Goal: Entertainment & Leisure: Consume media (video, audio)

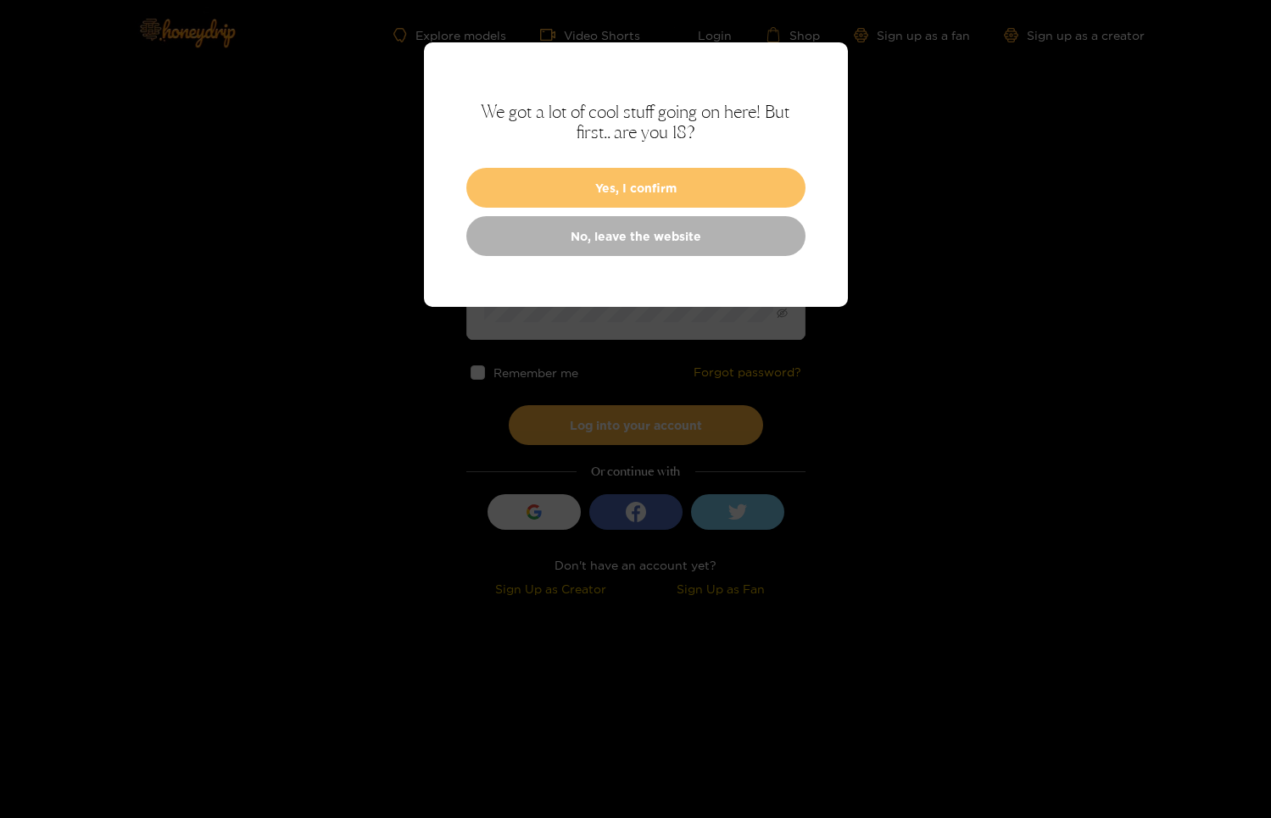
click at [559, 172] on button "Yes, I confirm" at bounding box center [635, 188] width 339 height 40
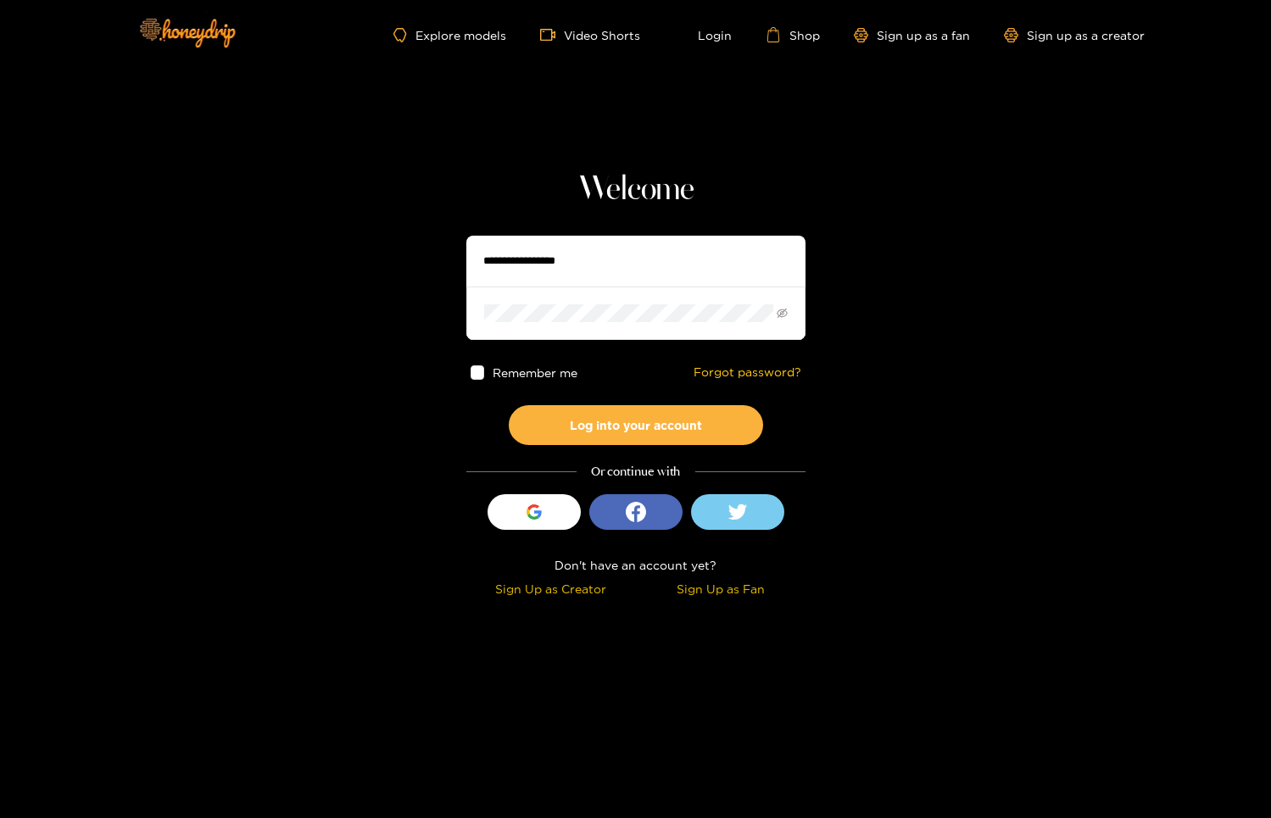
click at [419, 45] on div "Explore models Video Shorts Login Shop Sign up as a fan Sign up as a creator" at bounding box center [636, 35] width 1018 height 70
click at [438, 30] on link "Explore models" at bounding box center [450, 35] width 112 height 14
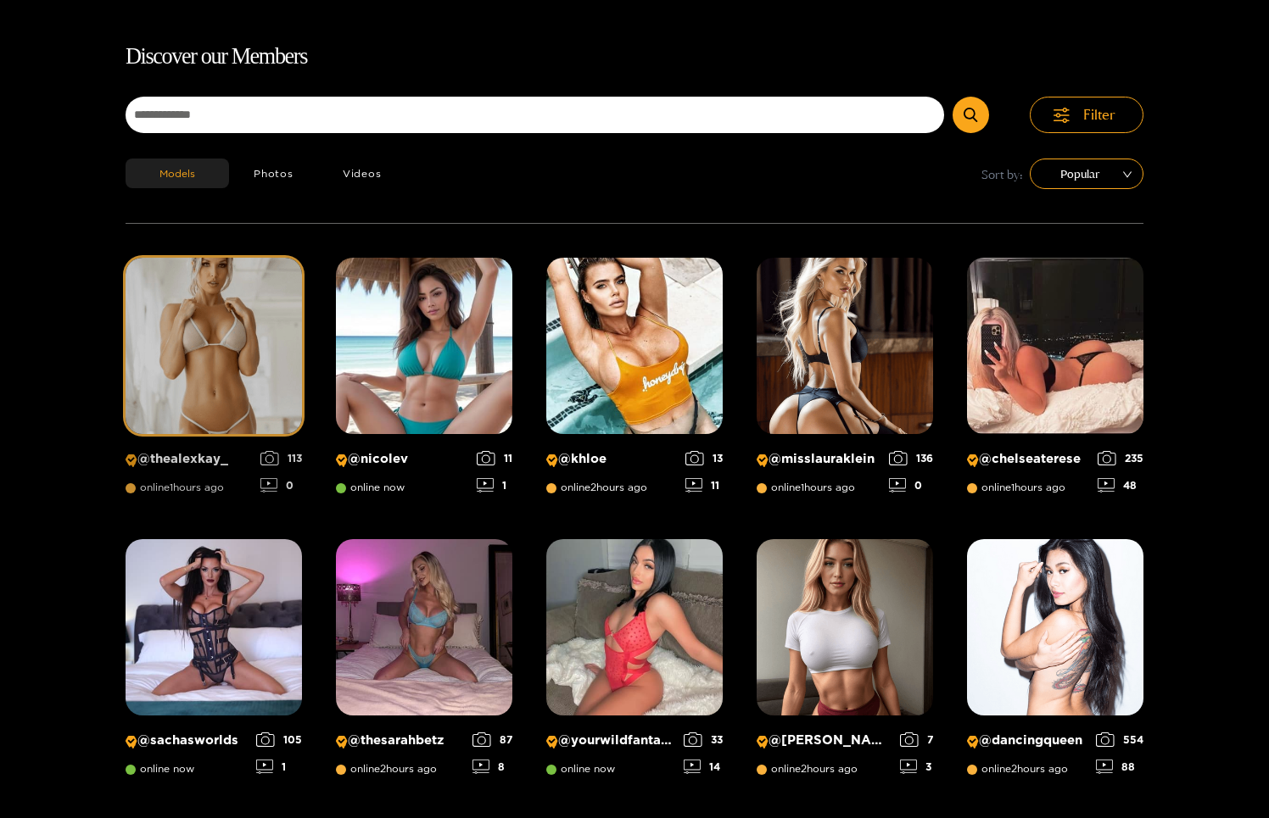
click at [239, 388] on img at bounding box center [214, 346] width 176 height 176
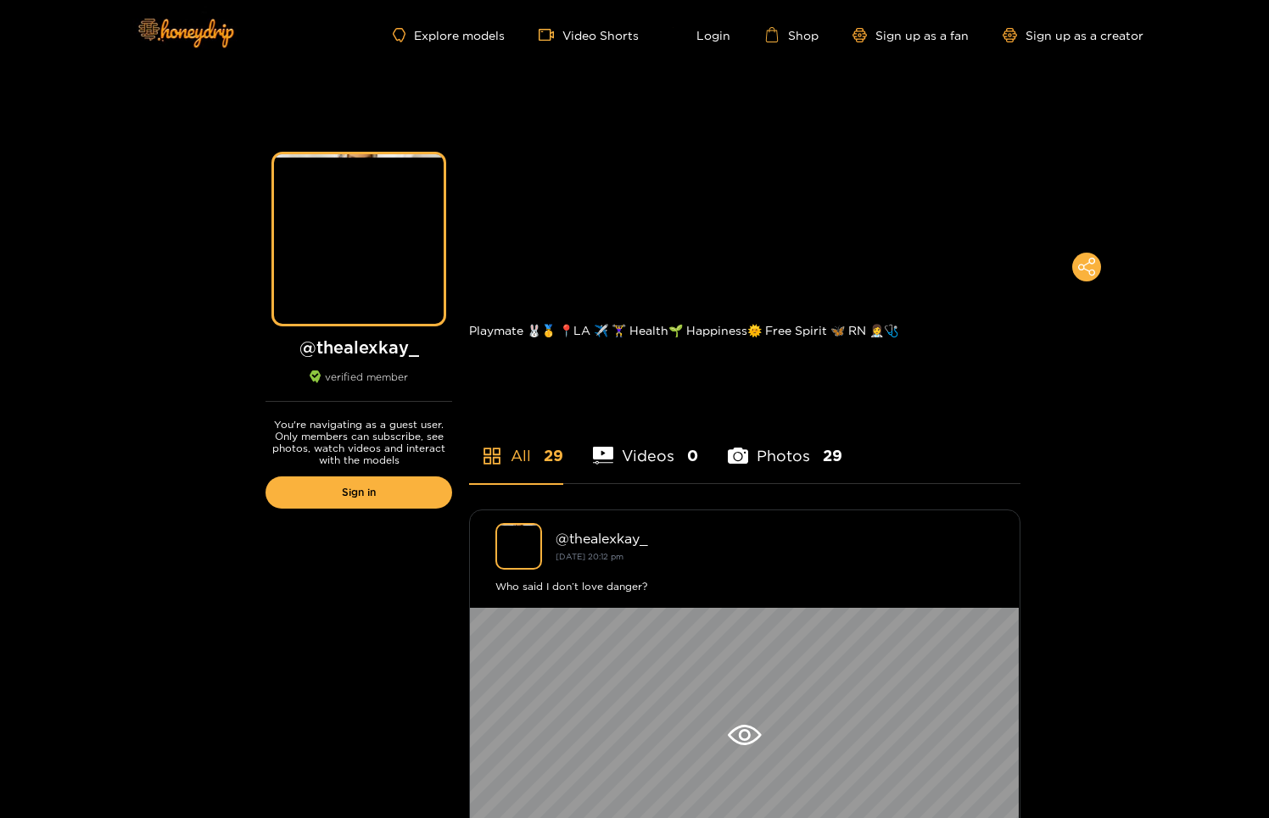
click at [757, 461] on li "Photos 29" at bounding box center [785, 445] width 114 height 76
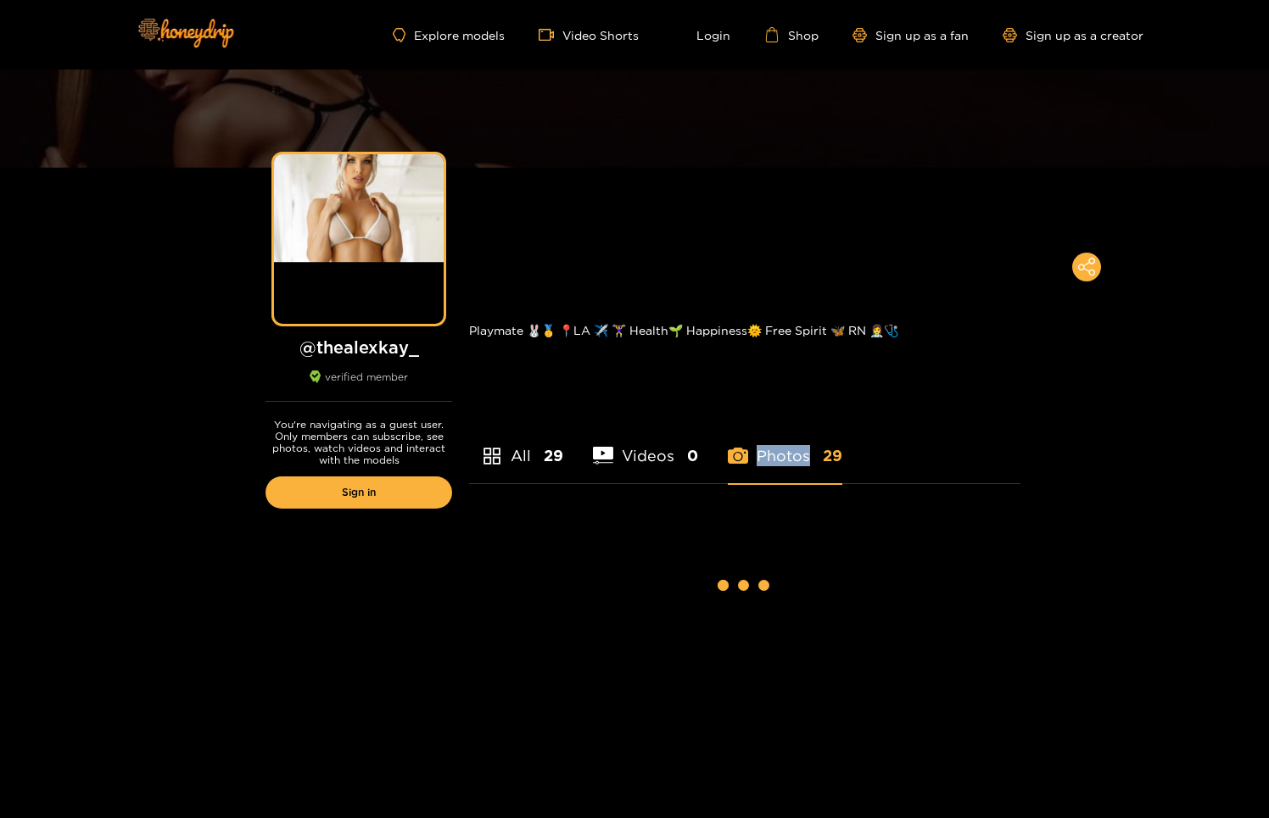
click at [757, 461] on li "Photos 29" at bounding box center [785, 445] width 114 height 76
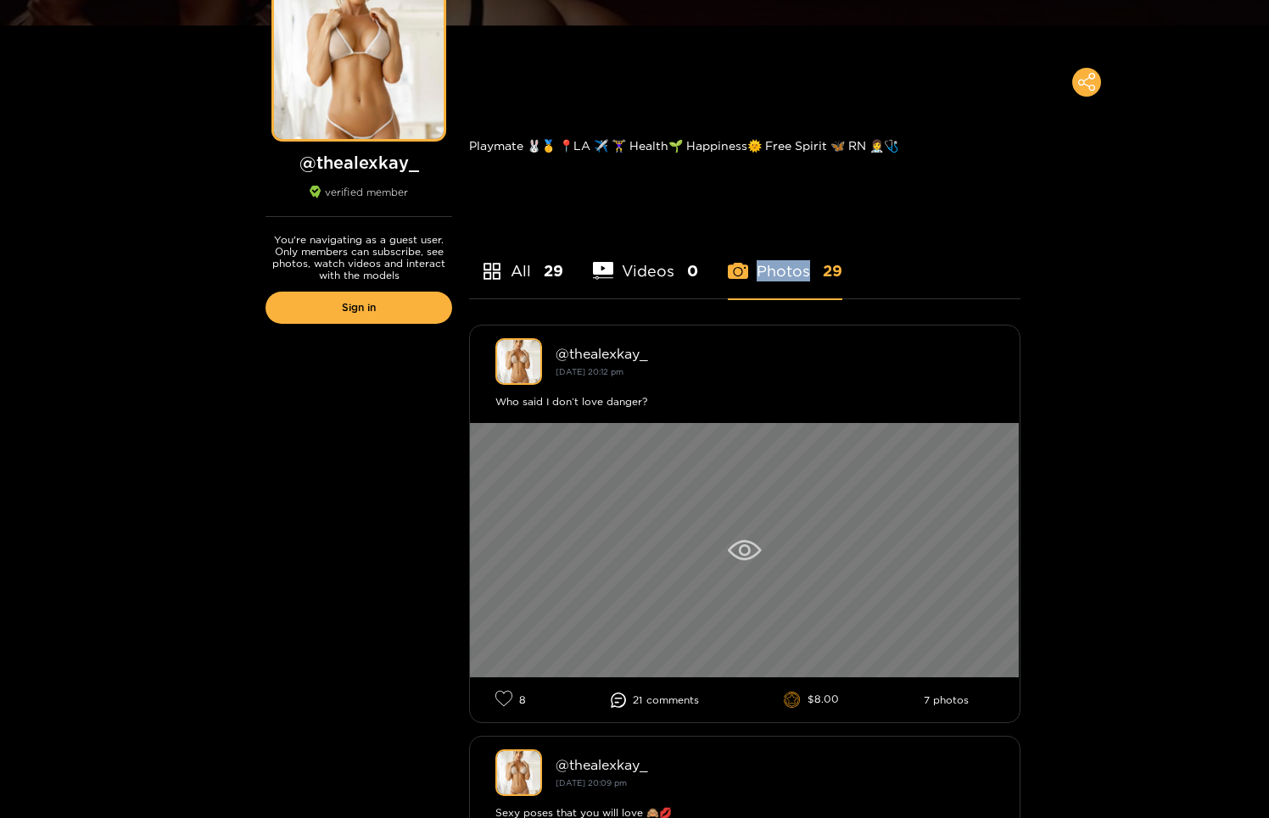
scroll to position [271, 0]
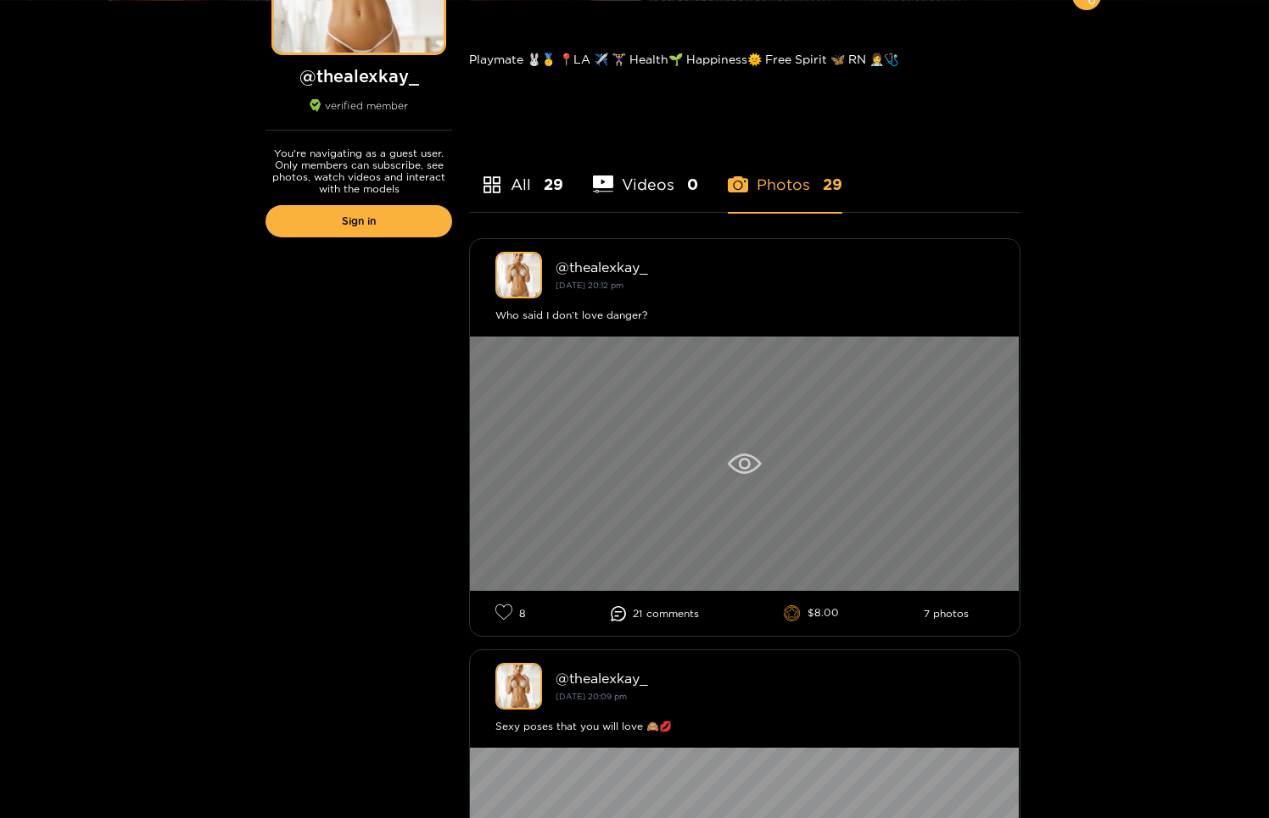
click at [734, 474] on div at bounding box center [745, 464] width 550 height 254
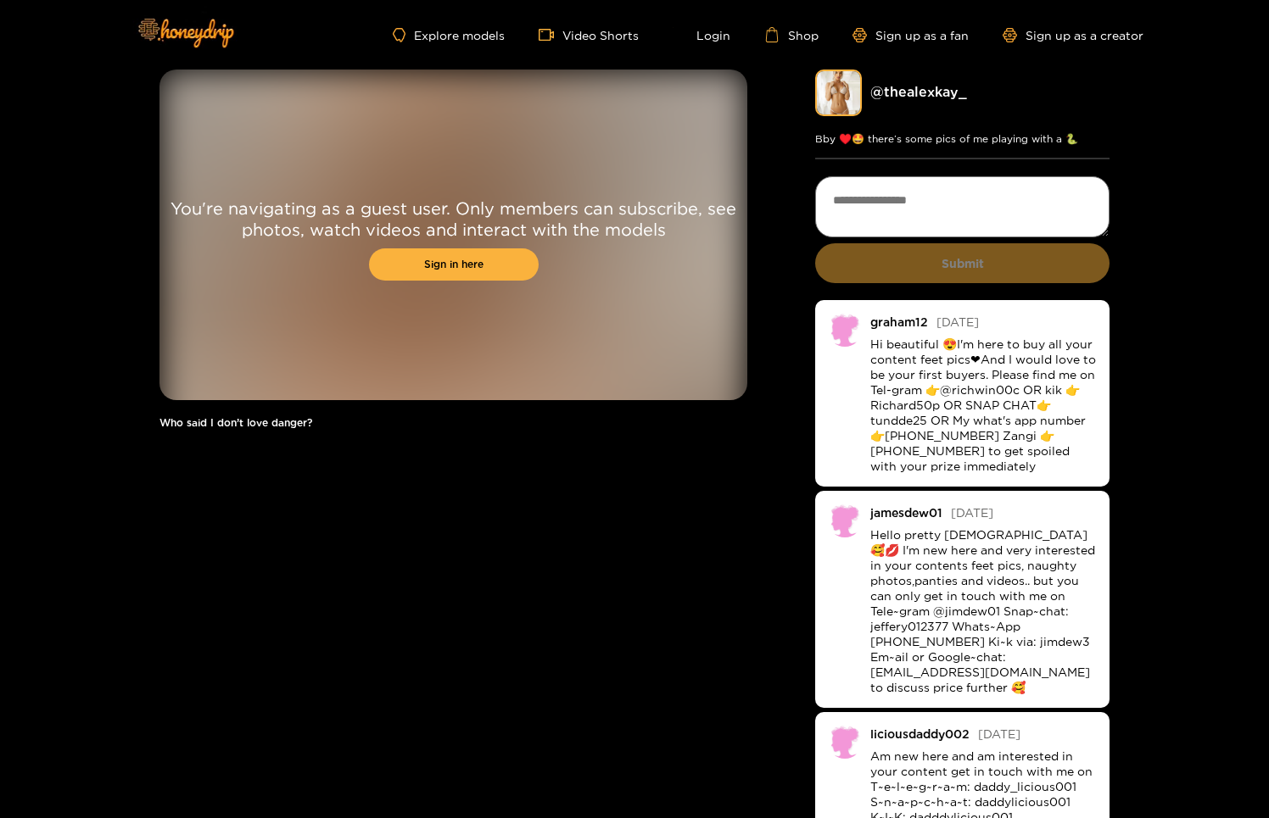
click at [639, 43] on div "Explore models Video Shorts Login Shop Sign up as a fan Sign up as a creator" at bounding box center [635, 35] width 1018 height 70
click at [584, 1] on div "Explore models Video Shorts Login Shop Sign up as a fan Sign up as a creator" at bounding box center [635, 35] width 1018 height 70
click at [589, 25] on div "Explore models Video Shorts Login Shop Sign up as a fan Sign up as a creator" at bounding box center [635, 35] width 1018 height 70
click at [587, 31] on link "Video Shorts" at bounding box center [589, 34] width 100 height 15
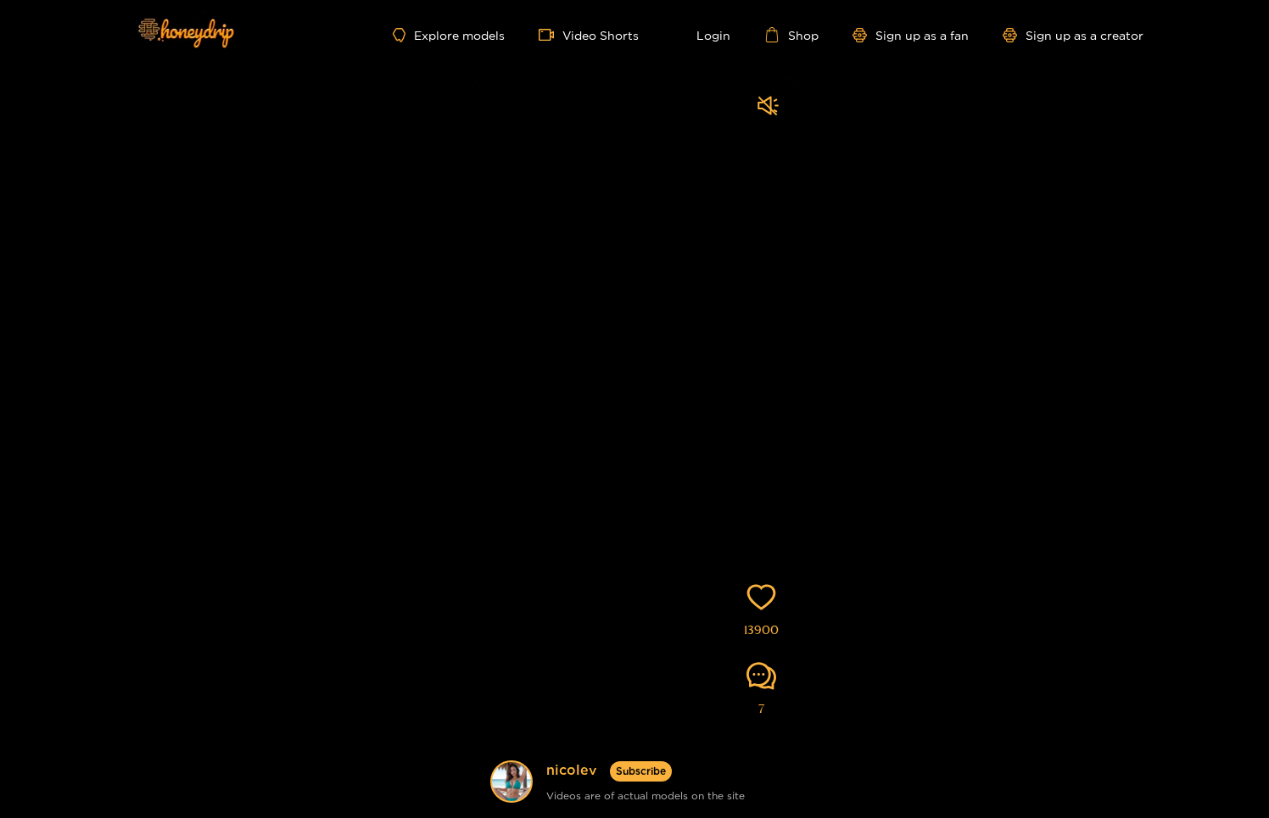
drag, startPoint x: 638, startPoint y: 503, endPoint x: 528, endPoint y: 502, distance: 110.3
click at [528, 502] on video at bounding box center [634, 478] width 322 height 801
click at [774, 97] on icon "sound" at bounding box center [767, 105] width 21 height 21
drag, startPoint x: 677, startPoint y: 543, endPoint x: 677, endPoint y: 187, distance: 356.2
click at [677, 266] on video at bounding box center [634, 478] width 322 height 801
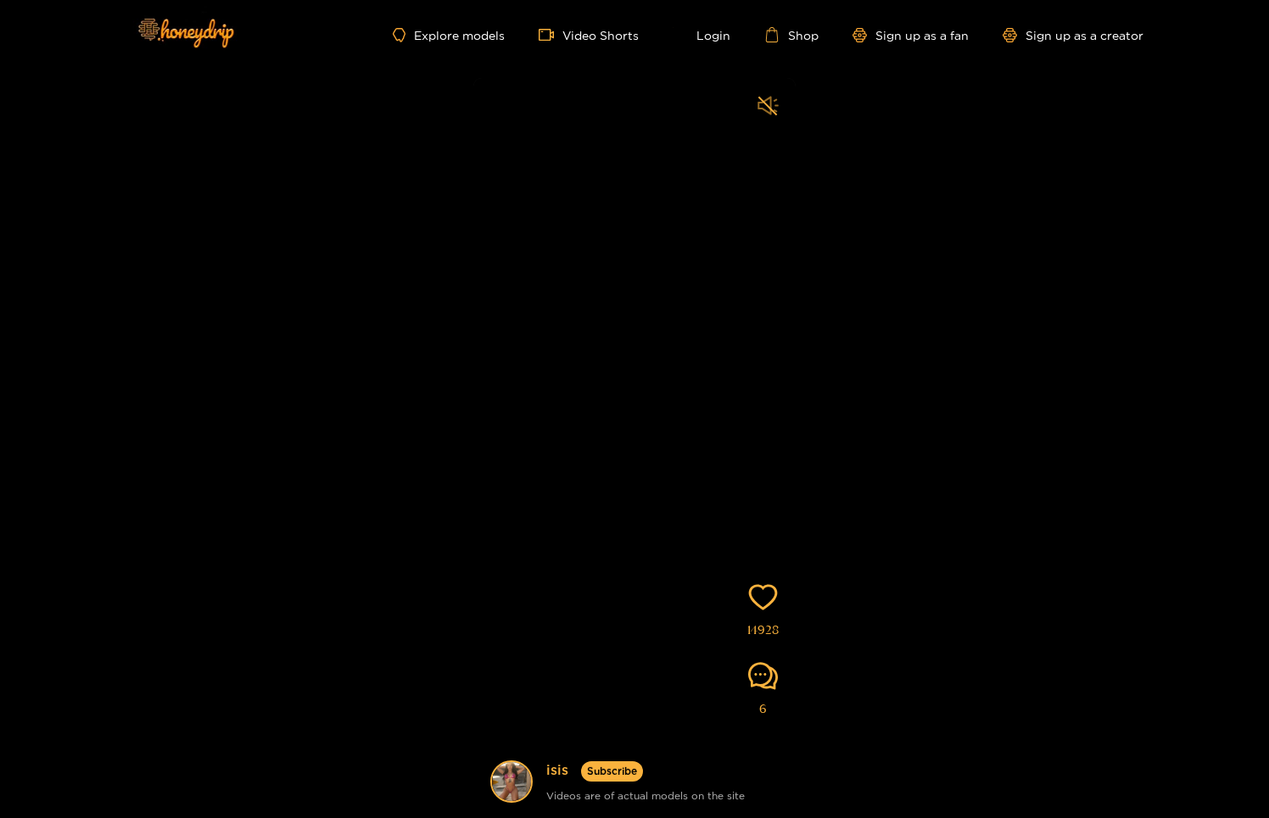
click at [771, 96] on icon "sound" at bounding box center [767, 105] width 21 height 21
drag, startPoint x: 639, startPoint y: 614, endPoint x: 632, endPoint y: 361, distance: 252.8
click at [639, 443] on video at bounding box center [634, 478] width 322 height 801
click at [763, 101] on div at bounding box center [767, 107] width 21 height 25
drag, startPoint x: 578, startPoint y: 581, endPoint x: 599, endPoint y: 234, distance: 347.5
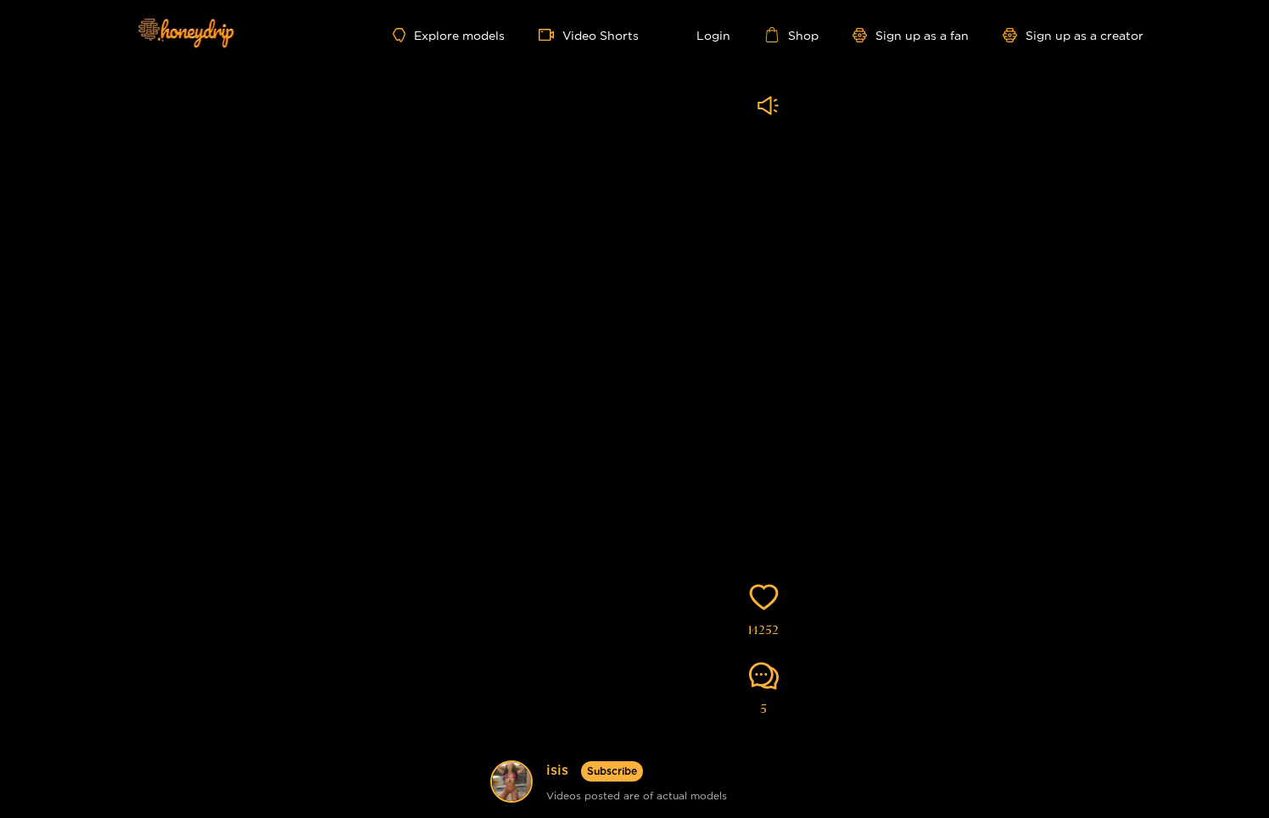
click at [586, 317] on video at bounding box center [634, 478] width 322 height 801
click at [764, 121] on video at bounding box center [634, 478] width 322 height 801
click at [762, 116] on div at bounding box center [767, 107] width 21 height 25
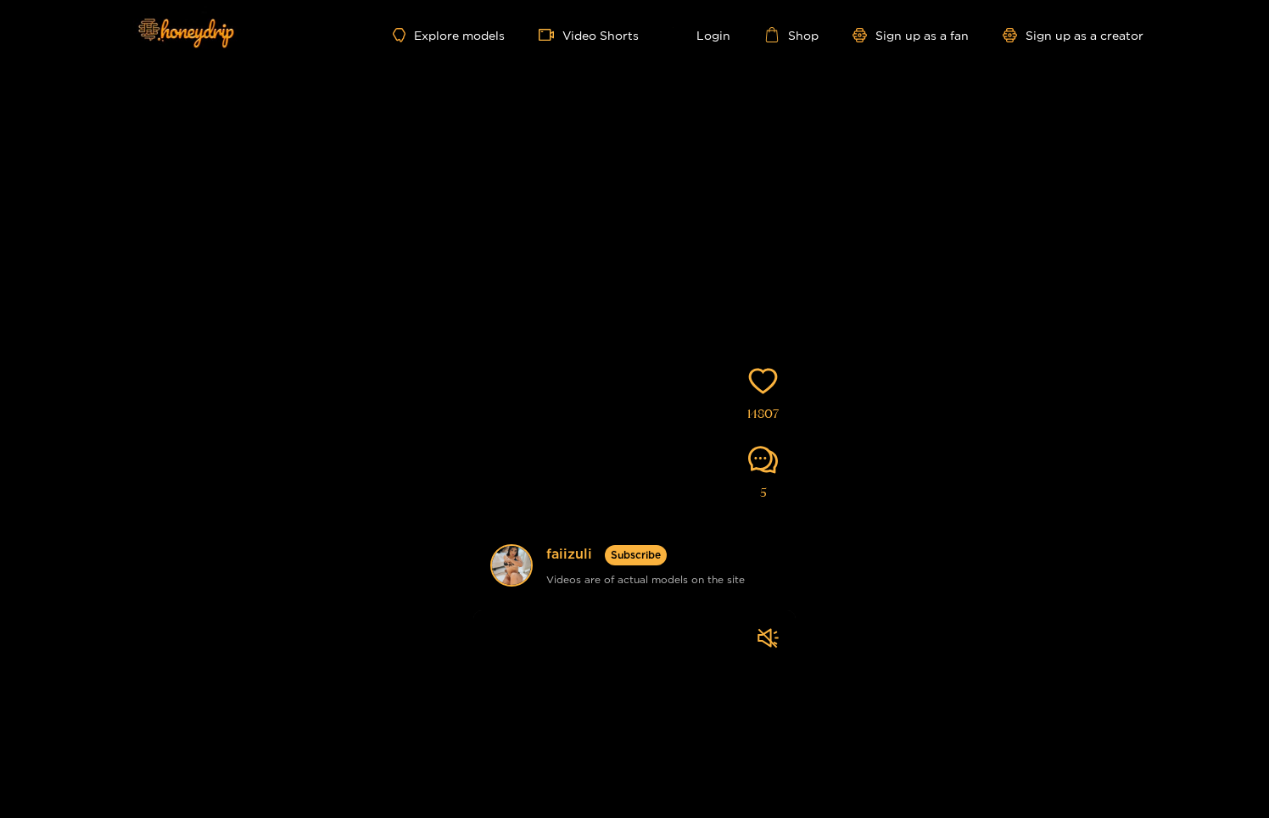
drag, startPoint x: 656, startPoint y: 470, endPoint x: 644, endPoint y: 125, distance: 345.4
click at [632, 234] on video at bounding box center [634, 262] width 322 height 801
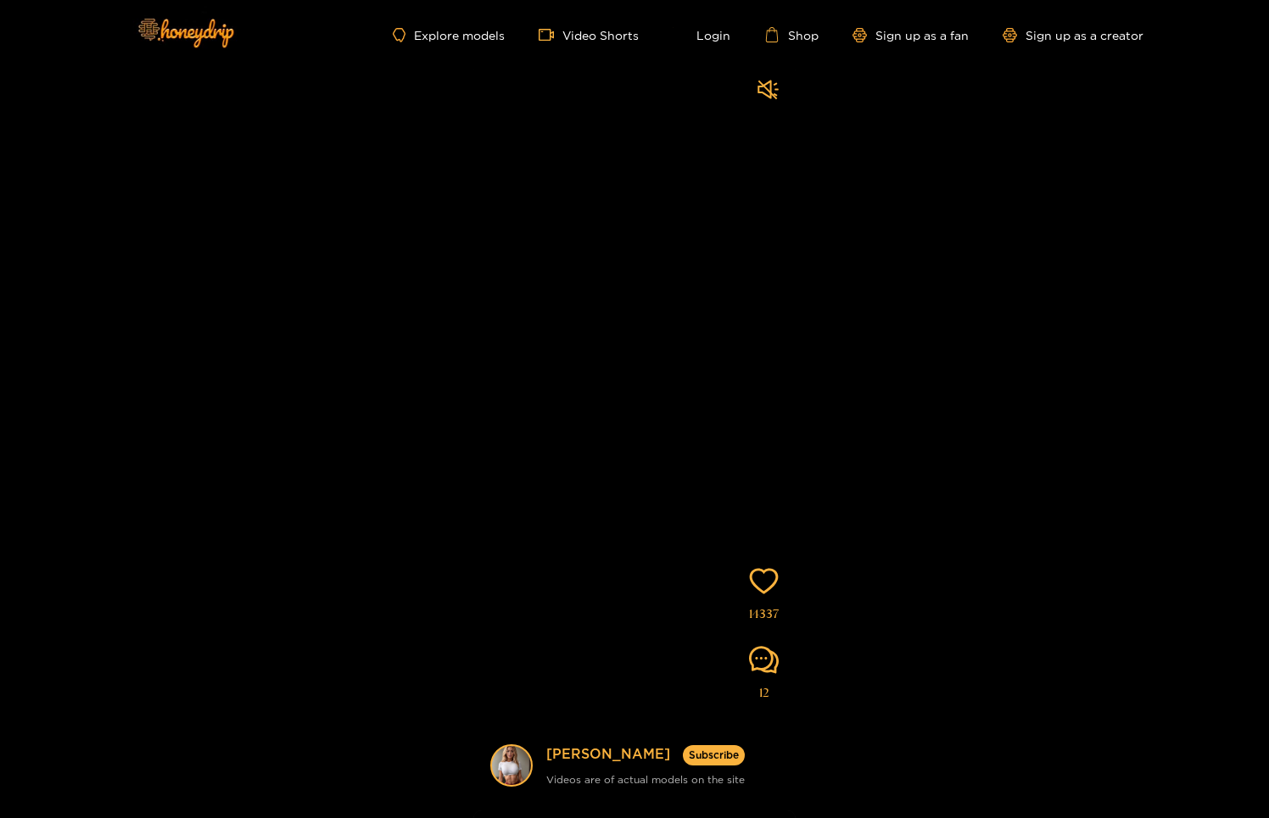
drag, startPoint x: 638, startPoint y: 632, endPoint x: 662, endPoint y: 371, distance: 261.5
click at [652, 427] on video at bounding box center [634, 462] width 322 height 801
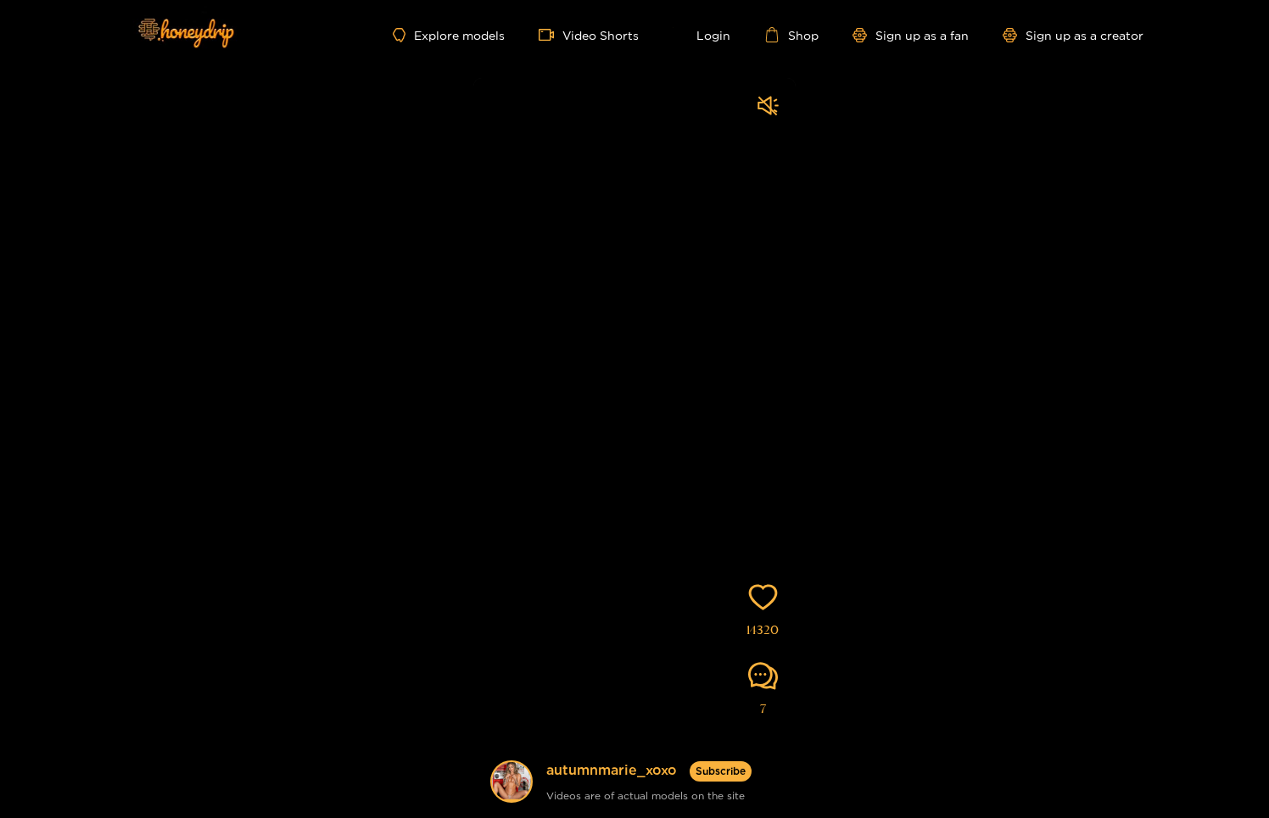
click at [752, 109] on video at bounding box center [634, 478] width 322 height 801
click at [760, 112] on icon "sound" at bounding box center [767, 105] width 21 height 21
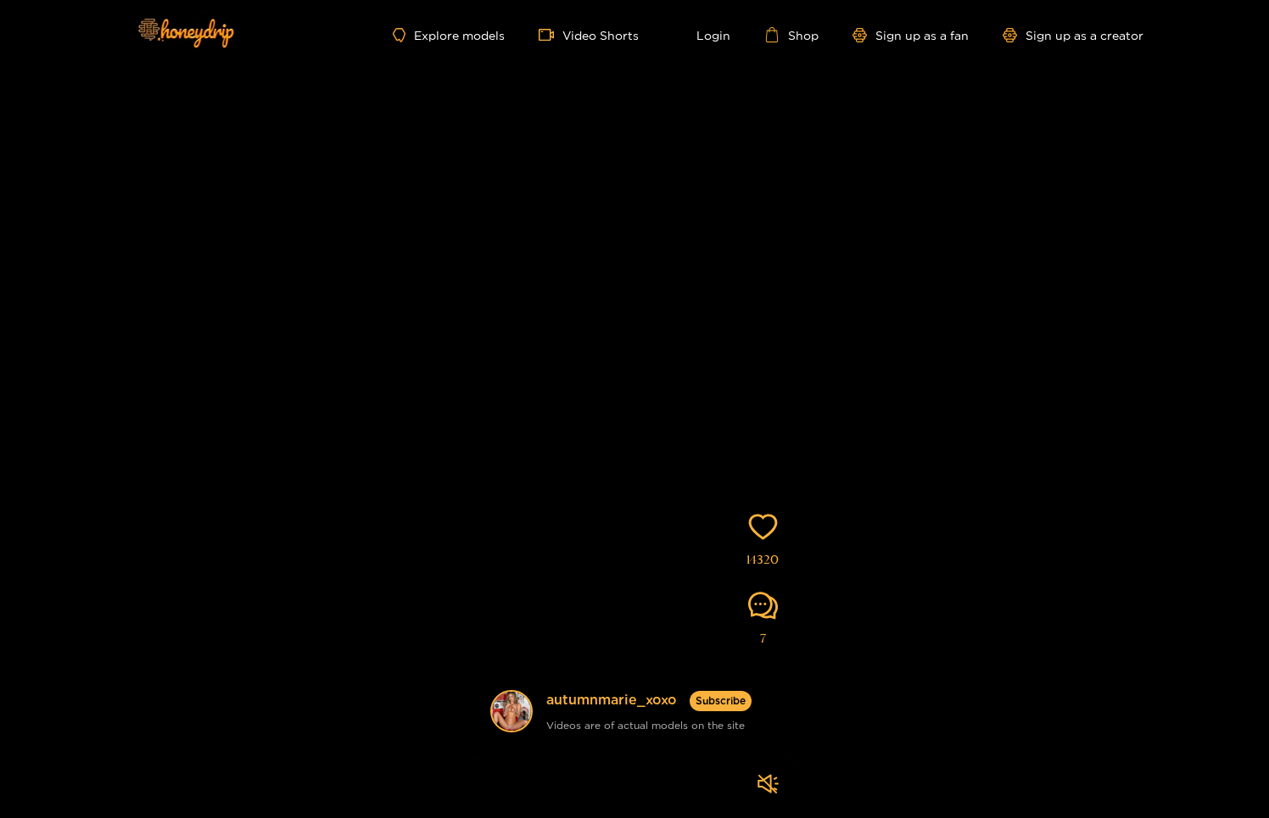
drag, startPoint x: 655, startPoint y: 476, endPoint x: 639, endPoint y: 117, distance: 359.1
click at [648, 286] on video at bounding box center [634, 408] width 322 height 801
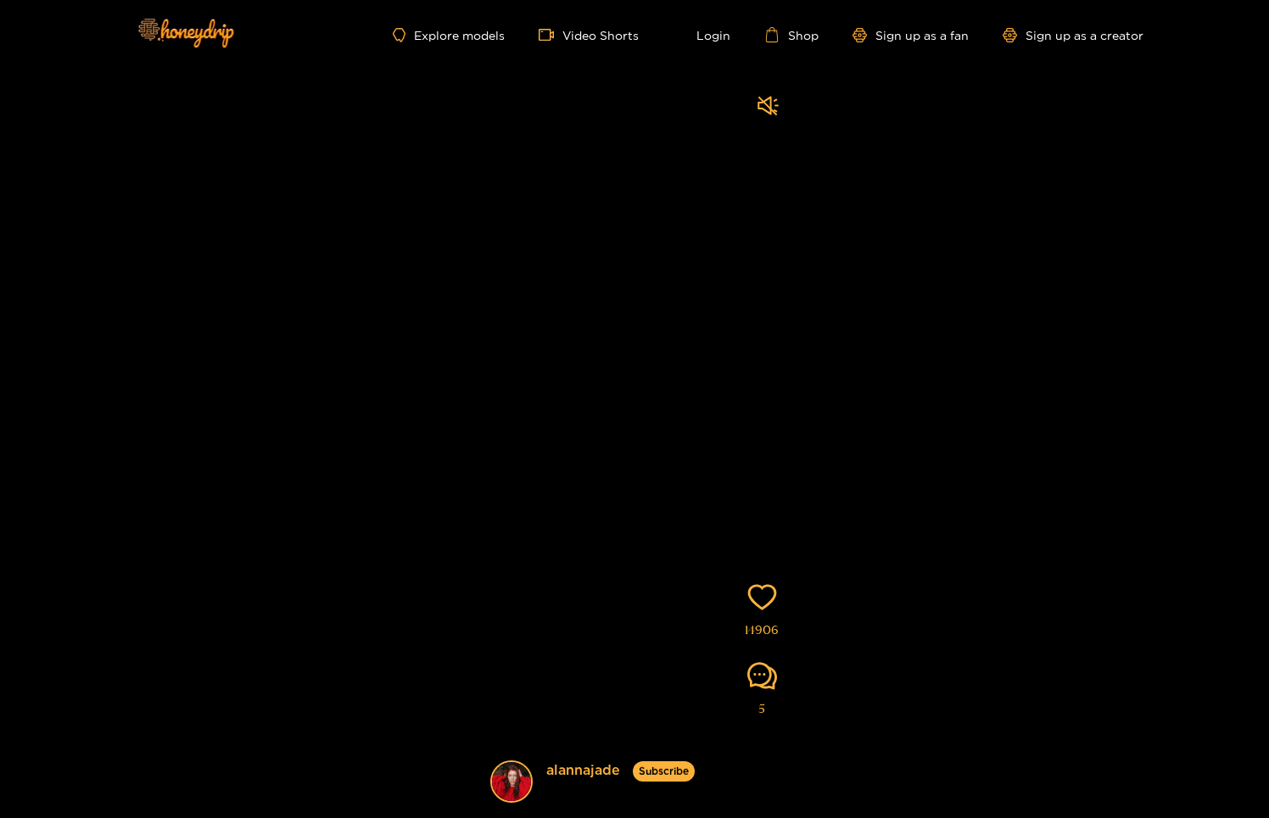
drag, startPoint x: 659, startPoint y: 484, endPoint x: 598, endPoint y: 209, distance: 282.3
click at [615, 304] on video at bounding box center [634, 478] width 322 height 801
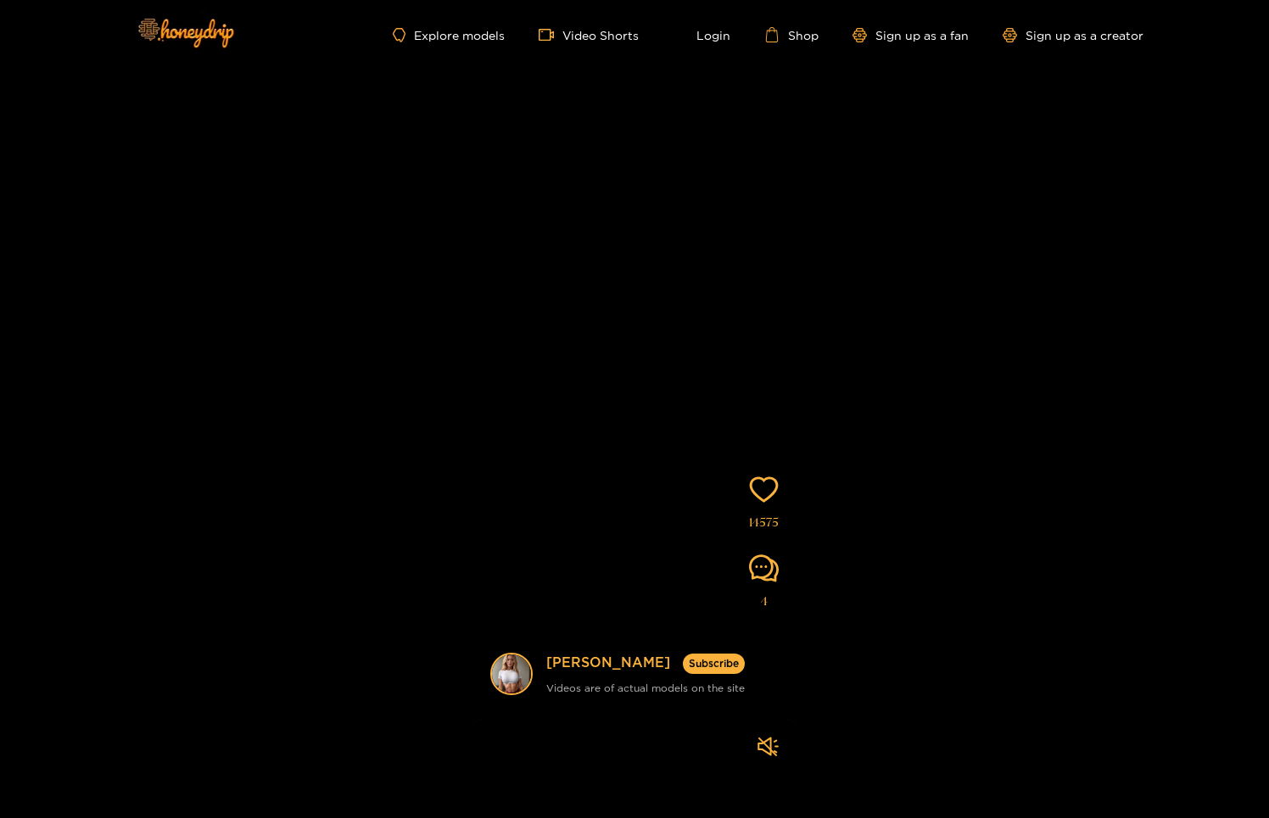
drag, startPoint x: 625, startPoint y: 394, endPoint x: 626, endPoint y: 285, distance: 108.6
click at [626, 285] on video at bounding box center [634, 370] width 322 height 801
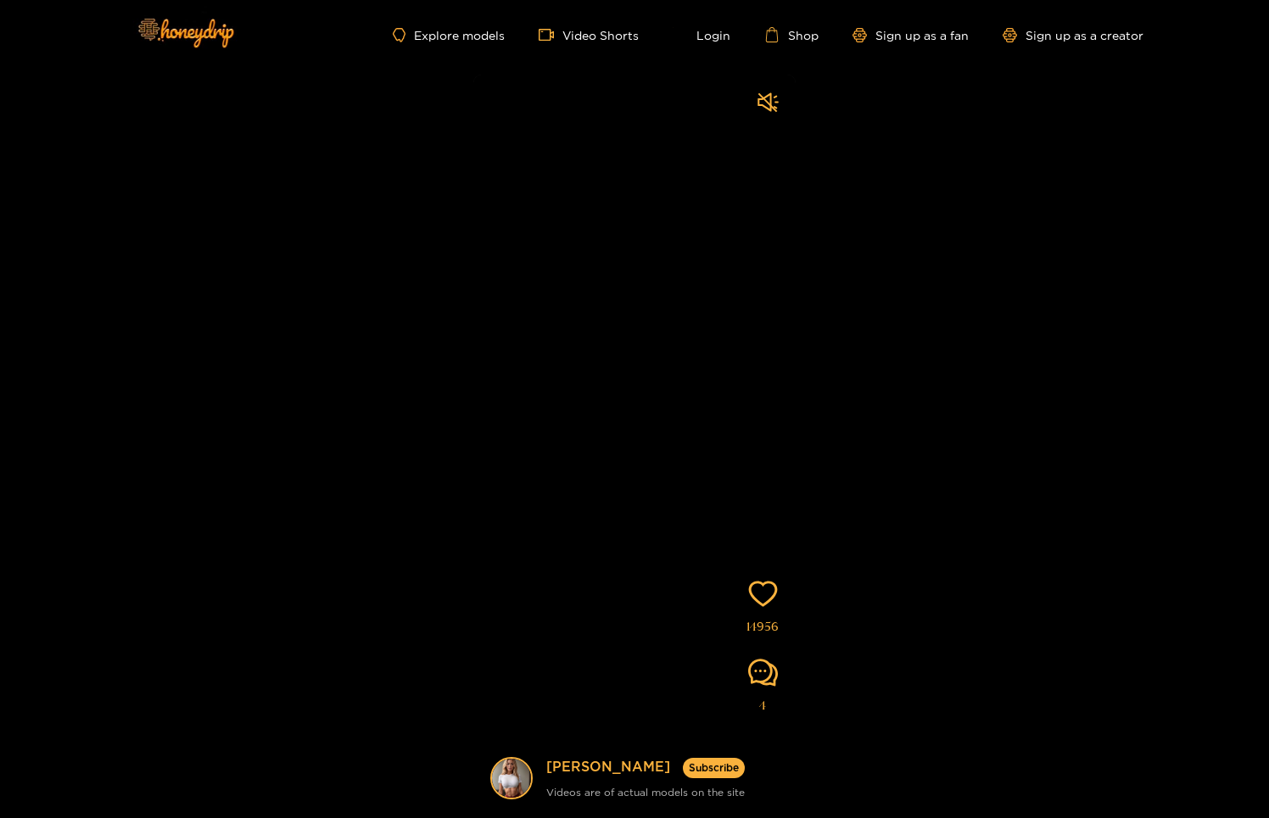
drag, startPoint x: 624, startPoint y: 340, endPoint x: 631, endPoint y: 173, distance: 167.2
click at [623, 299] on video at bounding box center [634, 475] width 322 height 801
click at [772, 112] on icon "sound" at bounding box center [767, 105] width 21 height 21
click at [785, 678] on video at bounding box center [634, 478] width 322 height 801
click at [779, 679] on video at bounding box center [634, 478] width 322 height 801
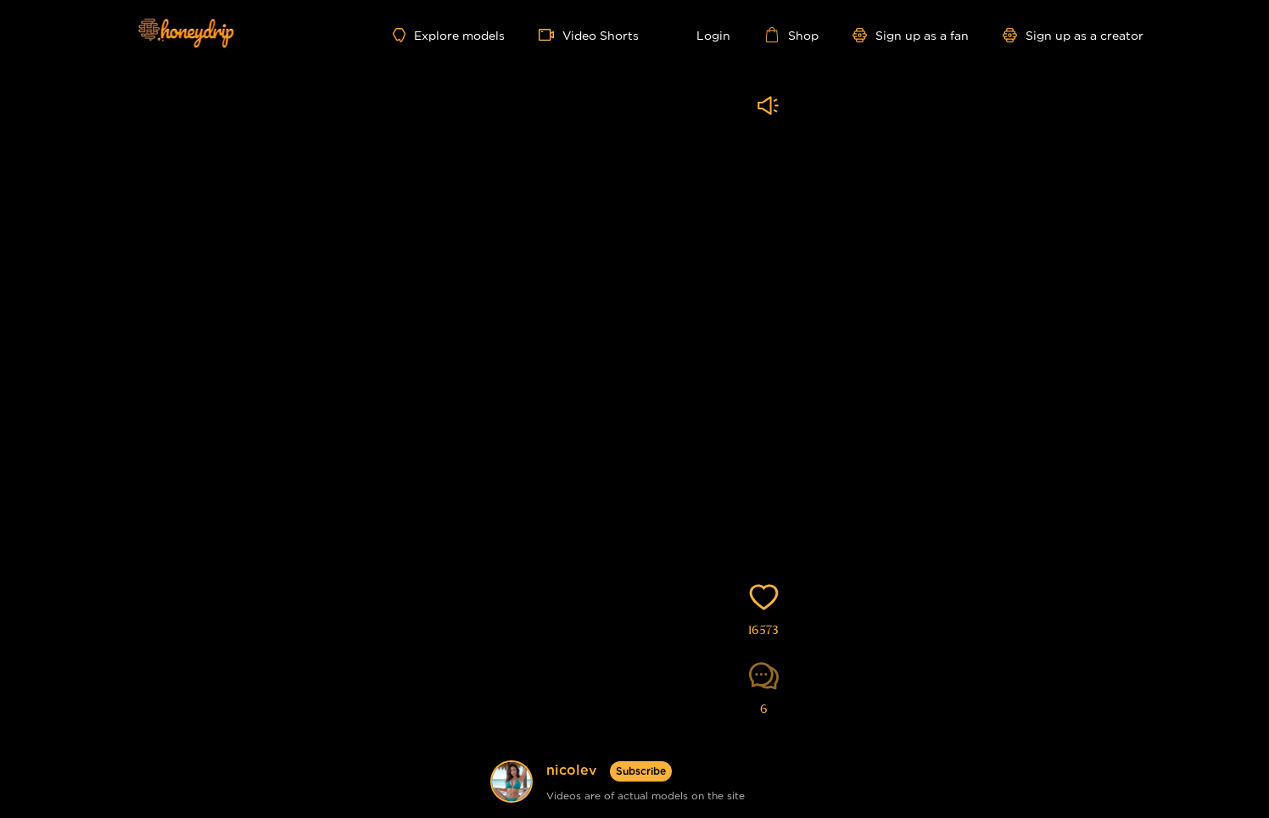
click at [773, 679] on icon "comment" at bounding box center [764, 677] width 30 height 30
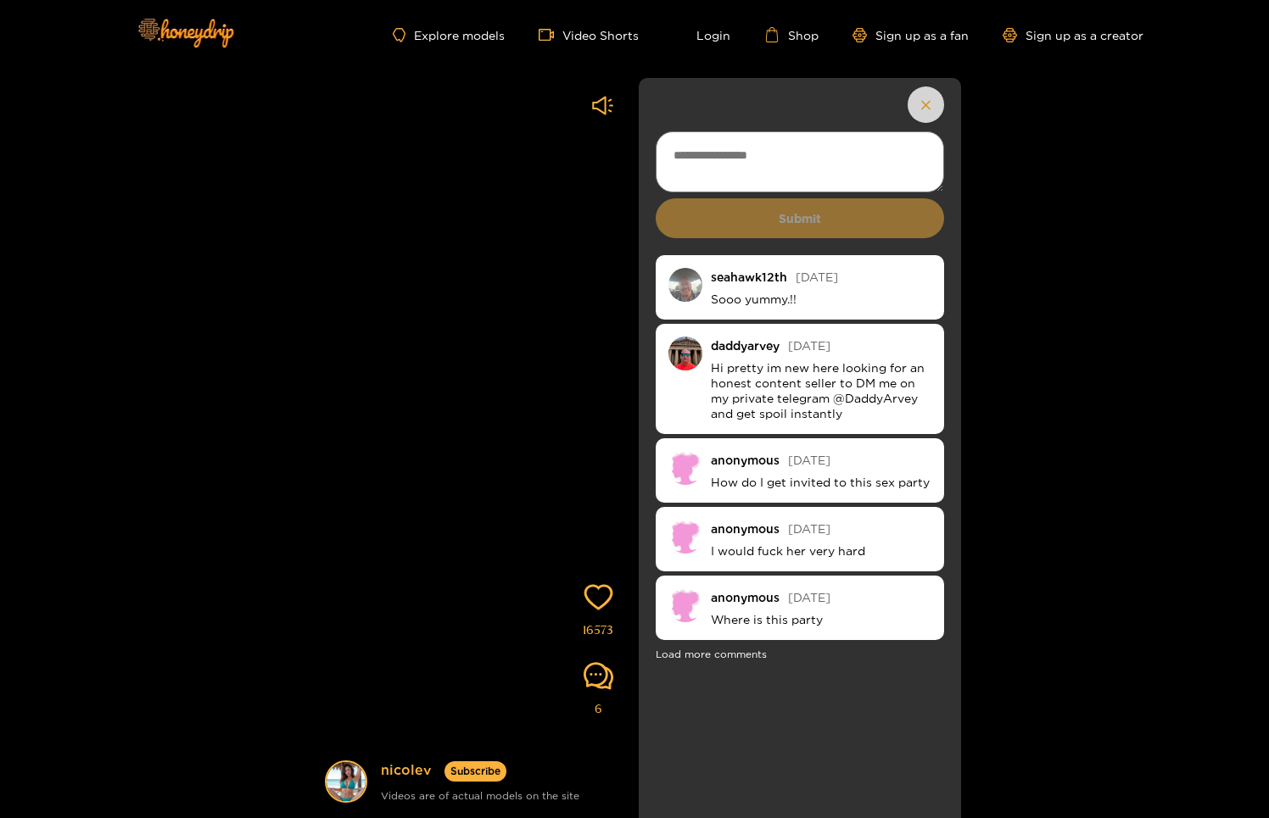
click at [932, 112] on button "button" at bounding box center [926, 105] width 36 height 36
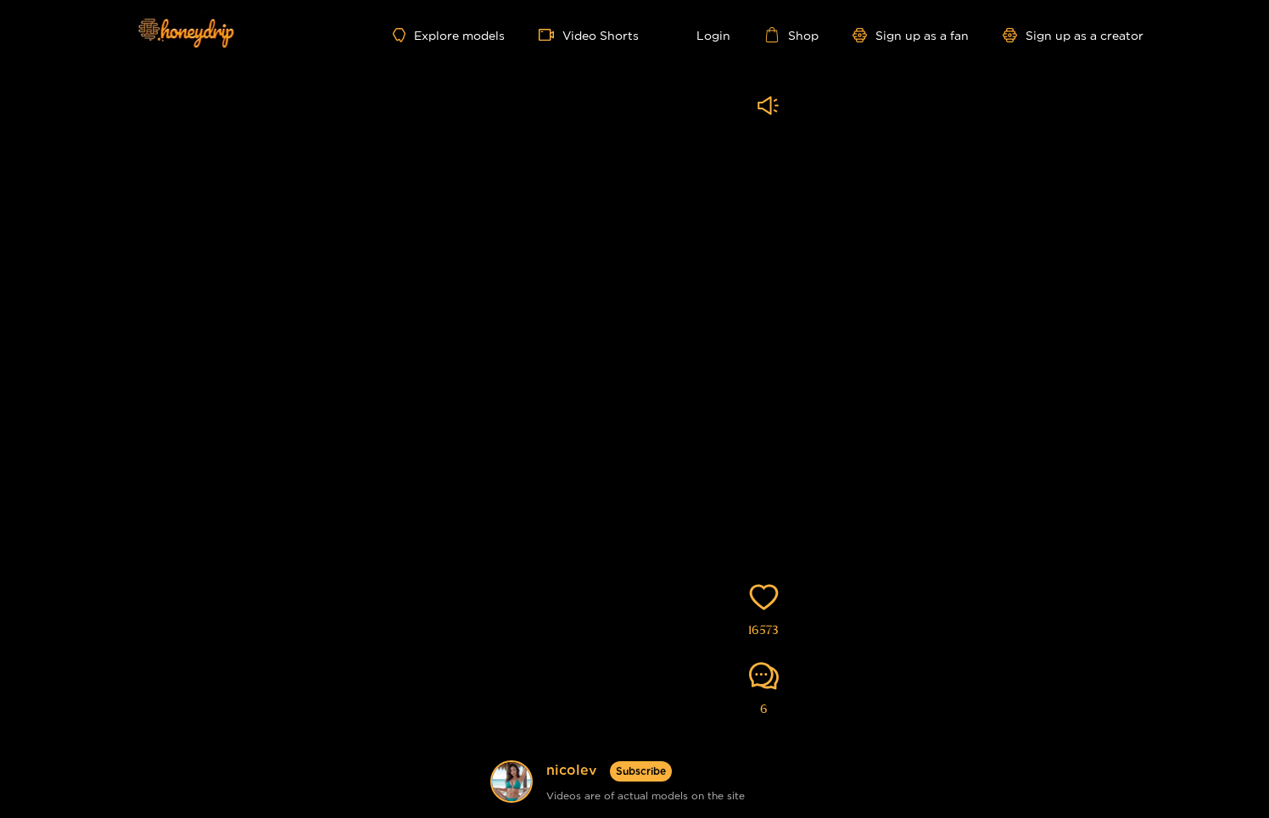
drag, startPoint x: 569, startPoint y: 545, endPoint x: 685, endPoint y: 207, distance: 357.8
click at [653, 330] on video at bounding box center [634, 478] width 322 height 801
drag, startPoint x: 606, startPoint y: 613, endPoint x: 606, endPoint y: 360, distance: 253.6
click at [608, 459] on video at bounding box center [634, 478] width 322 height 801
click at [759, 112] on icon "sound" at bounding box center [767, 105] width 21 height 21
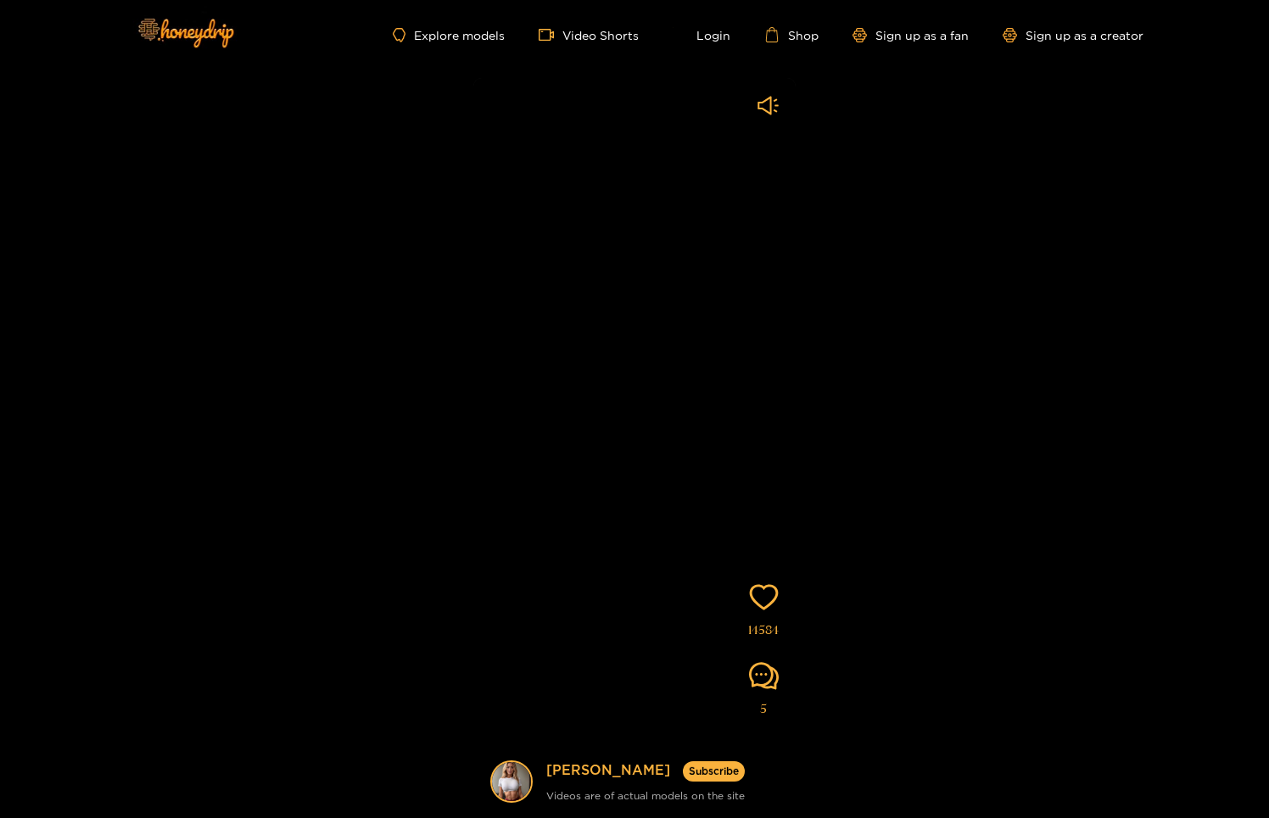
drag, startPoint x: 632, startPoint y: 505, endPoint x: 643, endPoint y: 268, distance: 236.9
click at [641, 287] on video at bounding box center [634, 478] width 322 height 801
drag, startPoint x: 657, startPoint y: 535, endPoint x: 704, endPoint y: 813, distance: 281.2
click at [704, 813] on video at bounding box center [634, 480] width 322 height 801
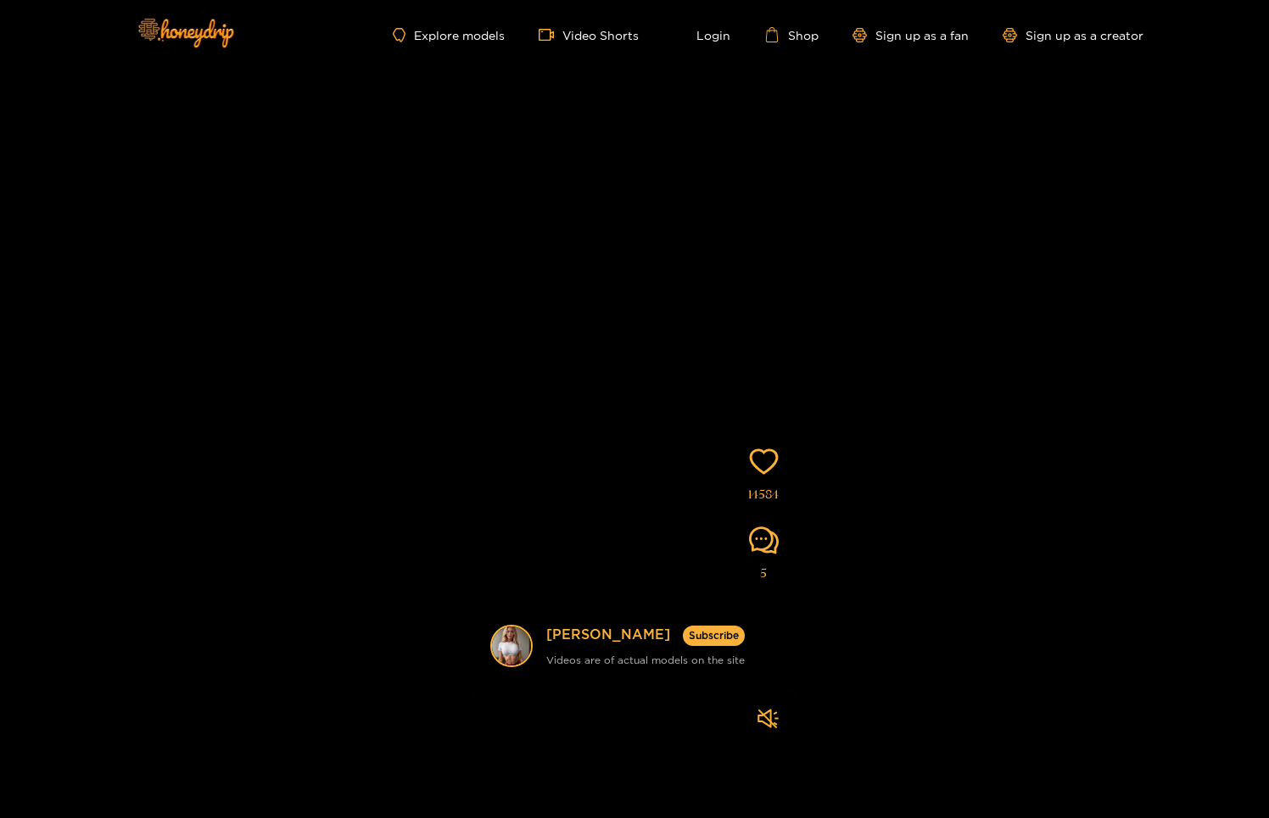
drag, startPoint x: 627, startPoint y: 609, endPoint x: 623, endPoint y: 284, distance: 324.9
click at [634, 321] on video at bounding box center [634, 342] width 322 height 801
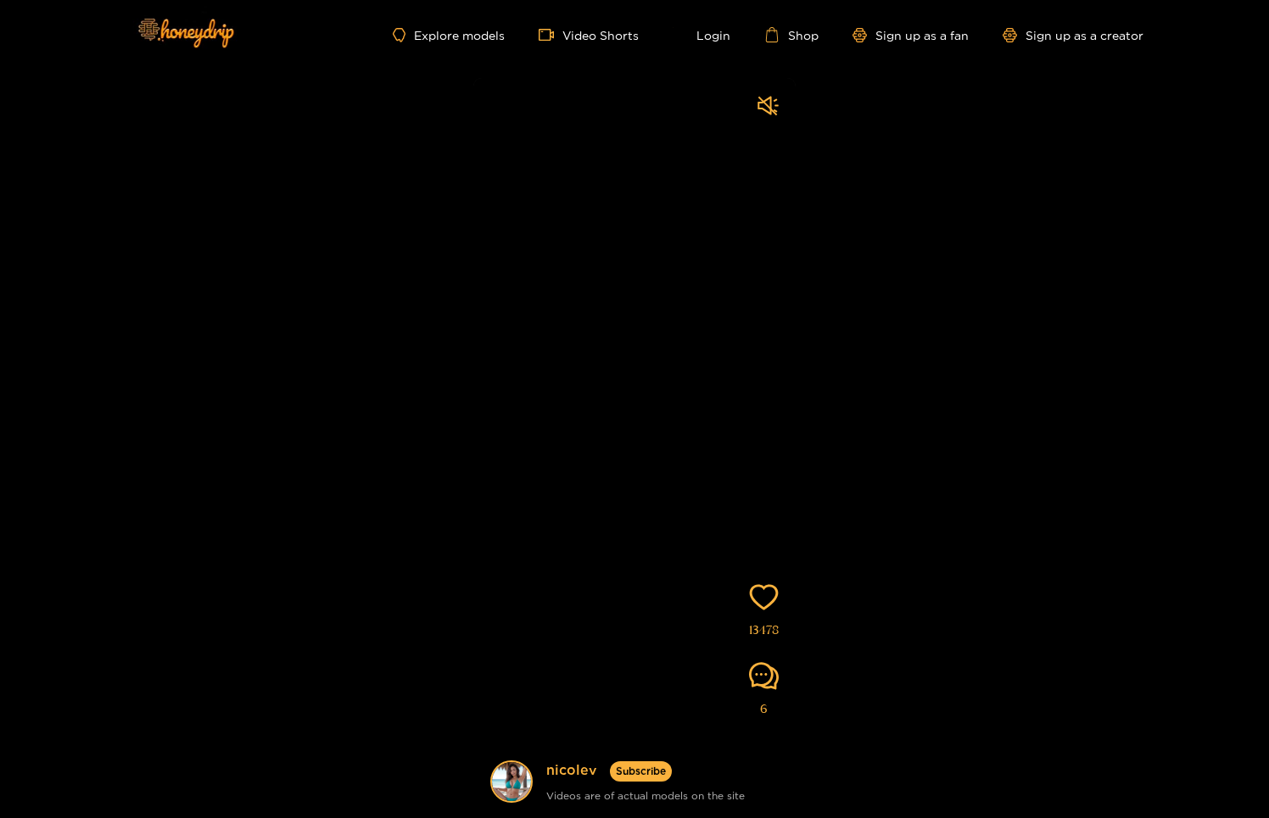
drag, startPoint x: 642, startPoint y: 510, endPoint x: 648, endPoint y: 249, distance: 260.4
click at [641, 279] on video at bounding box center [634, 478] width 322 height 801
drag, startPoint x: 653, startPoint y: 562, endPoint x: 689, endPoint y: 291, distance: 273.7
click at [691, 371] on video at bounding box center [634, 478] width 322 height 801
drag, startPoint x: 664, startPoint y: 511, endPoint x: 662, endPoint y: 265, distance: 245.1
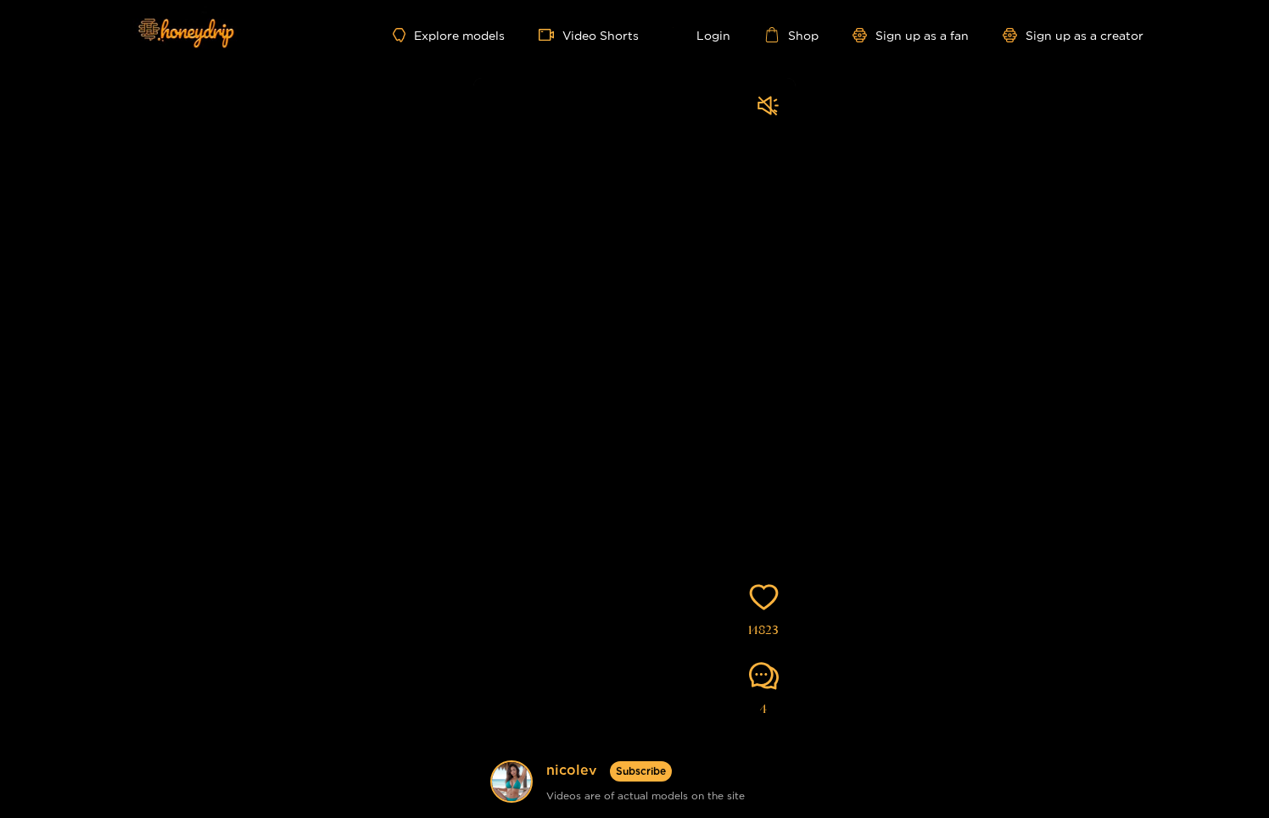
click at [673, 386] on video at bounding box center [634, 478] width 322 height 801
drag, startPoint x: 671, startPoint y: 455, endPoint x: 685, endPoint y: 221, distance: 235.4
click at [689, 316] on video at bounding box center [634, 478] width 322 height 801
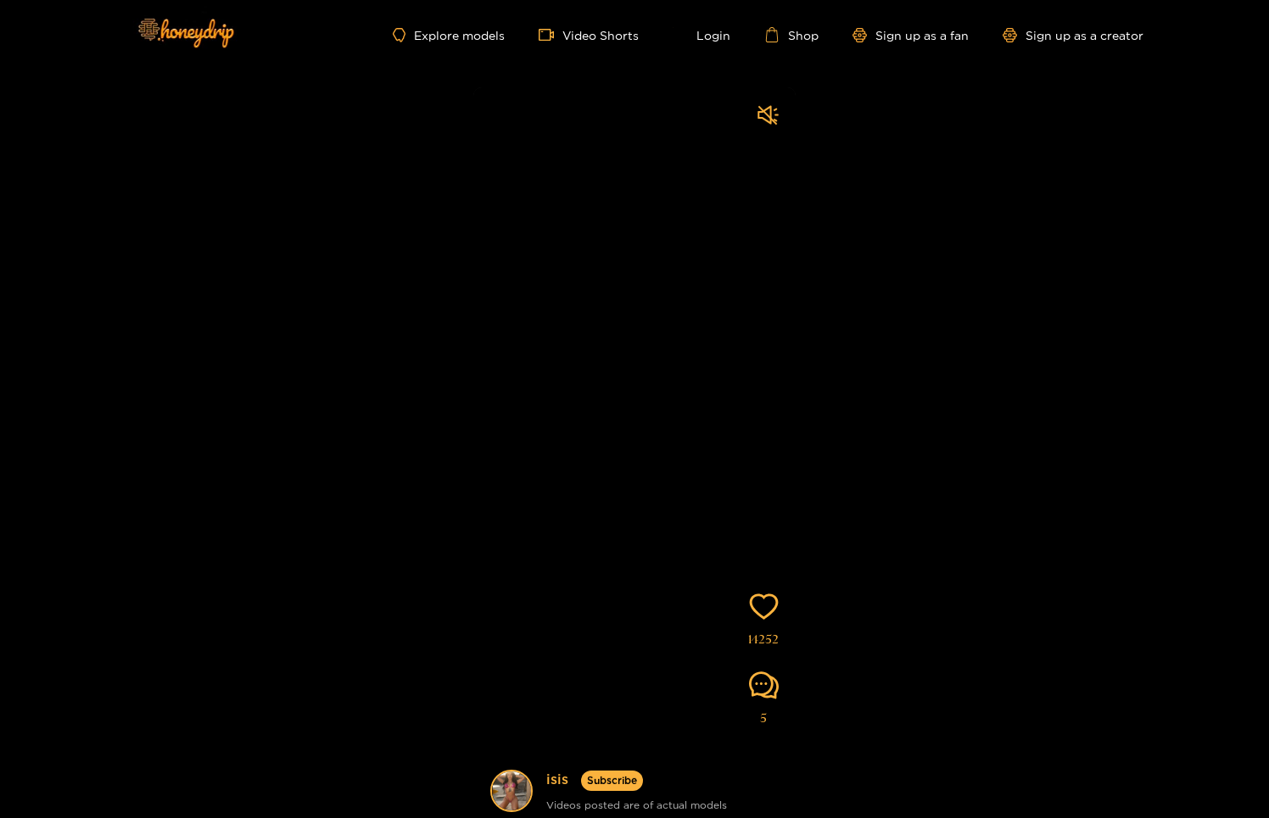
click at [686, 338] on video at bounding box center [634, 487] width 322 height 801
click at [686, 338] on video at bounding box center [634, 479] width 322 height 801
click at [684, 367] on video at bounding box center [634, 478] width 322 height 801
drag, startPoint x: 680, startPoint y: 444, endPoint x: 680, endPoint y: 357, distance: 86.5
click at [683, 374] on video at bounding box center [634, 478] width 322 height 801
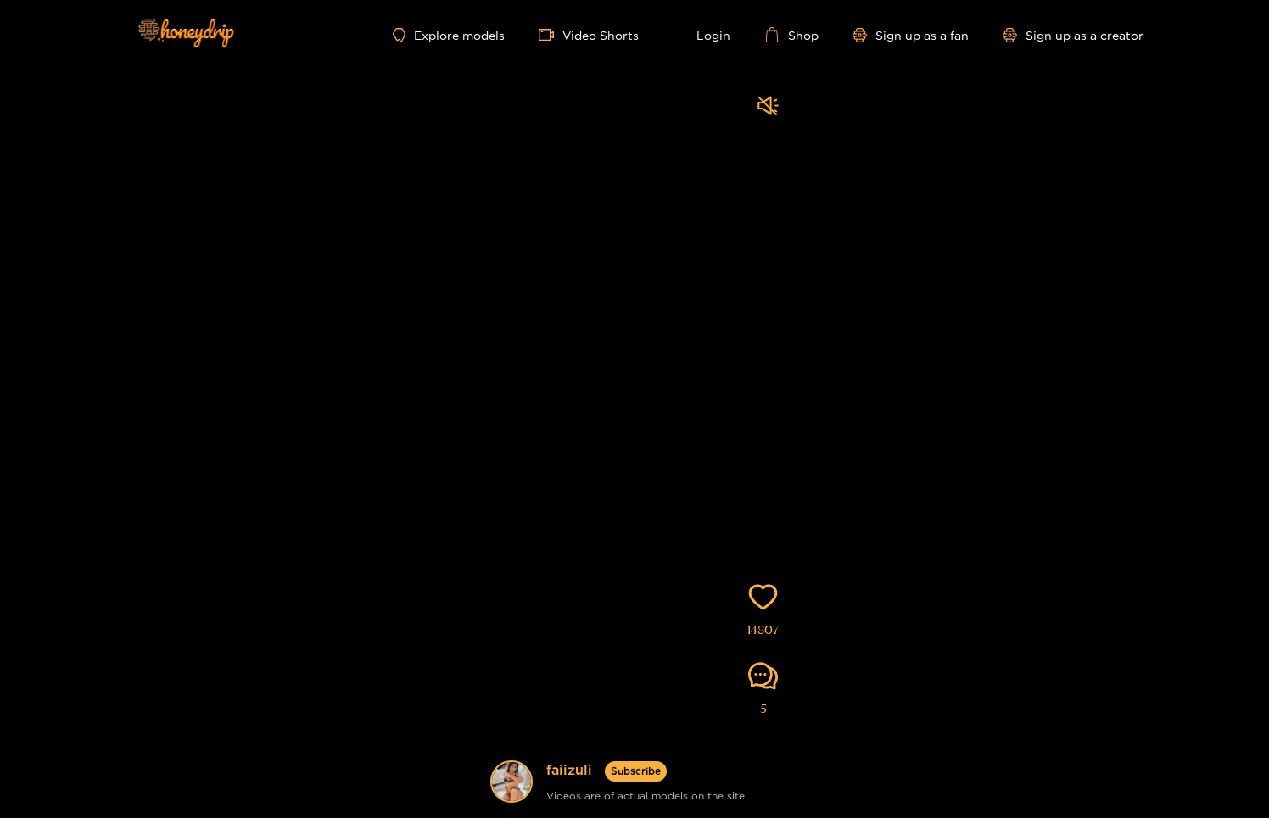
drag, startPoint x: 686, startPoint y: 467, endPoint x: 663, endPoint y: 218, distance: 250.4
click at [684, 335] on video at bounding box center [634, 478] width 322 height 801
drag, startPoint x: 669, startPoint y: 451, endPoint x: 686, endPoint y: 132, distance: 319.4
click at [680, 289] on video at bounding box center [634, 482] width 322 height 801
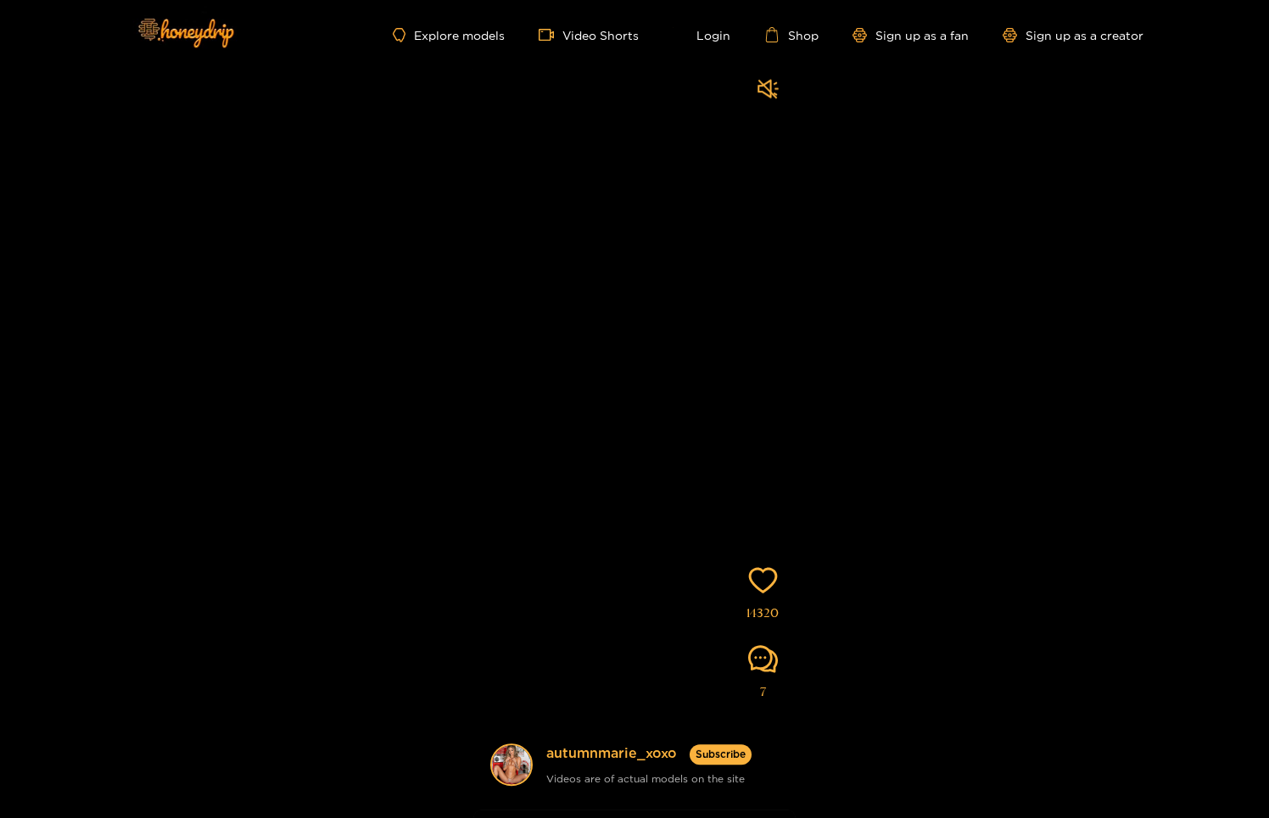
drag, startPoint x: 638, startPoint y: 427, endPoint x: 667, endPoint y: 76, distance: 352.4
click at [646, 302] on video at bounding box center [634, 461] width 322 height 801
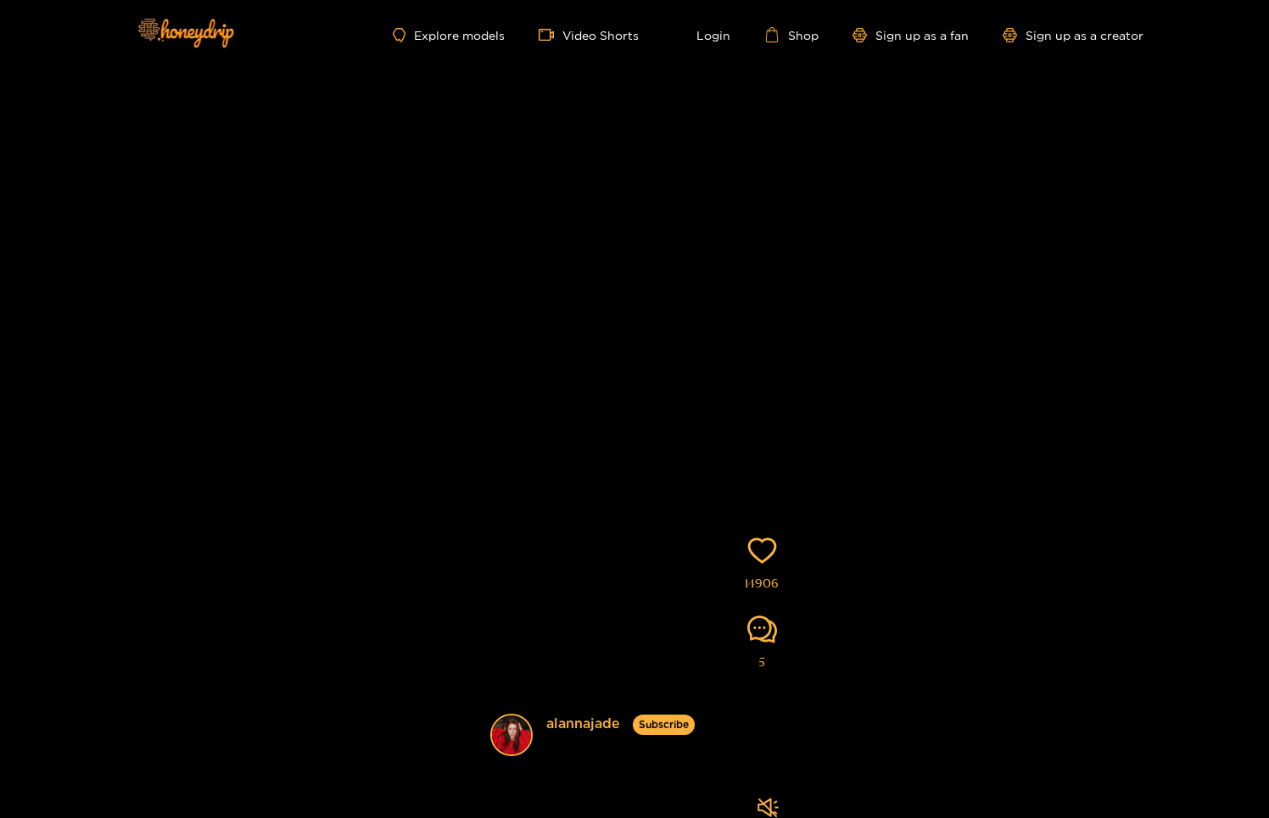
drag, startPoint x: 670, startPoint y: 304, endPoint x: 689, endPoint y: 118, distance: 187.5
click at [684, 165] on video at bounding box center [634, 431] width 322 height 801
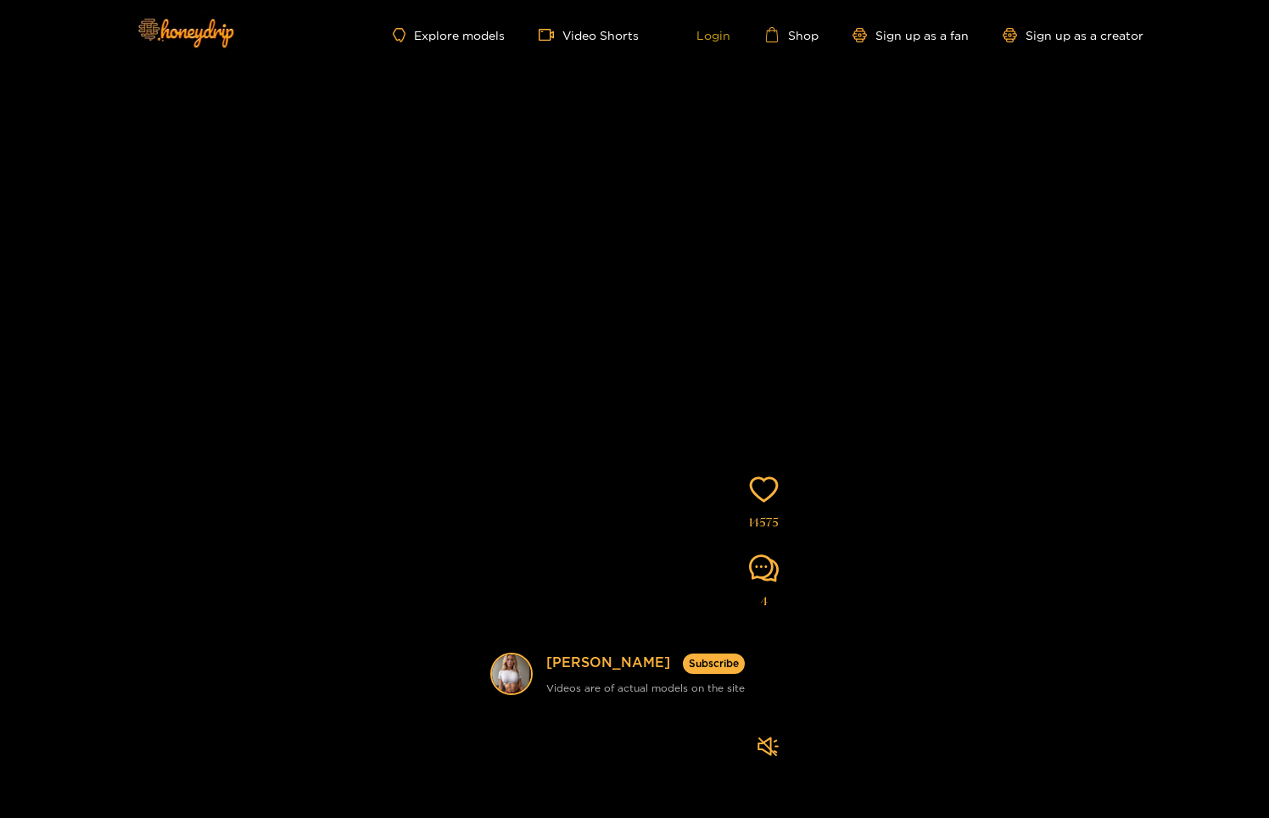
drag, startPoint x: 691, startPoint y: 314, endPoint x: 701, endPoint y: 41, distance: 273.3
click at [700, 60] on div "Explore models Video Shorts Login Shop Sign up as a fan Sign up as a creator mi…" at bounding box center [634, 501] width 1269 height 1003
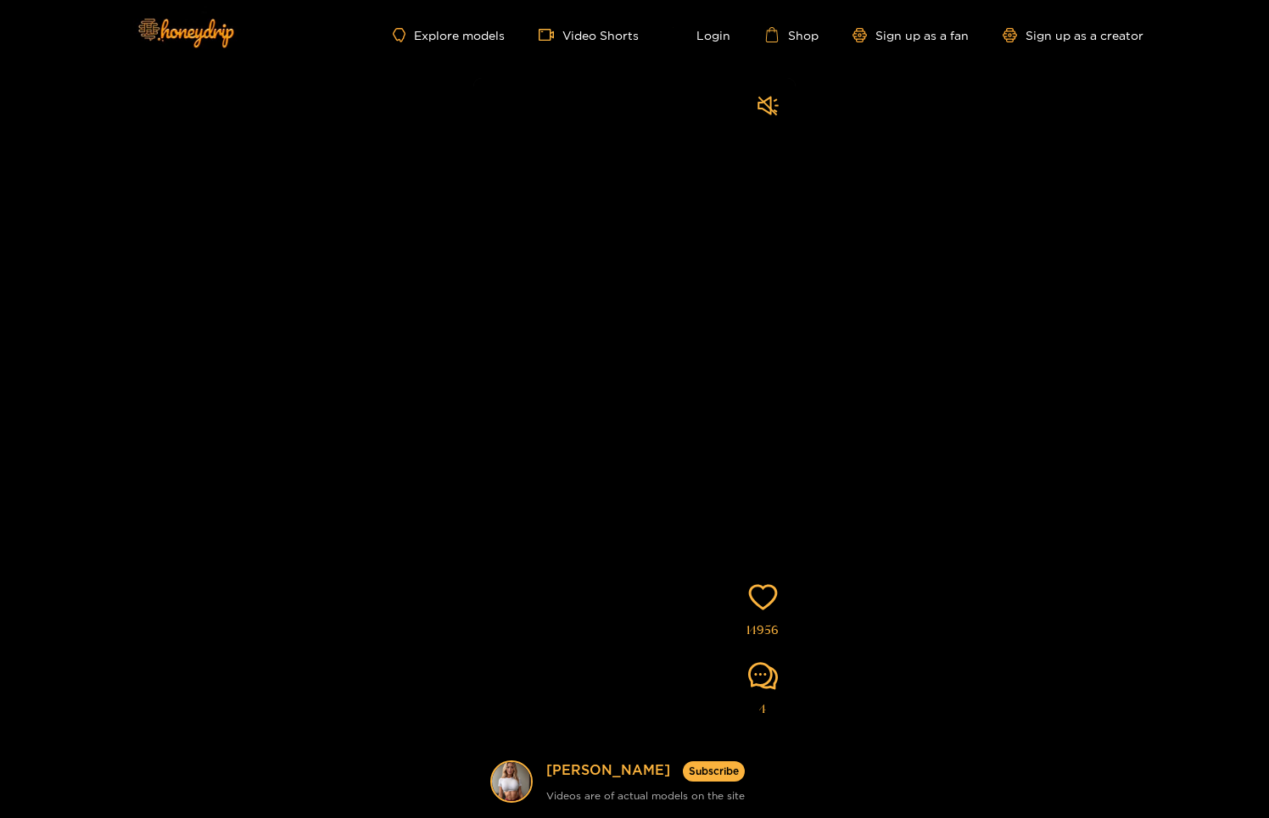
drag, startPoint x: 677, startPoint y: 349, endPoint x: 679, endPoint y: 108, distance: 240.9
click at [683, 270] on video at bounding box center [634, 478] width 322 height 801
drag, startPoint x: 670, startPoint y: 478, endPoint x: 675, endPoint y: 225, distance: 252.8
click at [671, 413] on video at bounding box center [634, 478] width 322 height 801
drag, startPoint x: 666, startPoint y: 443, endPoint x: 695, endPoint y: 159, distance: 285.7
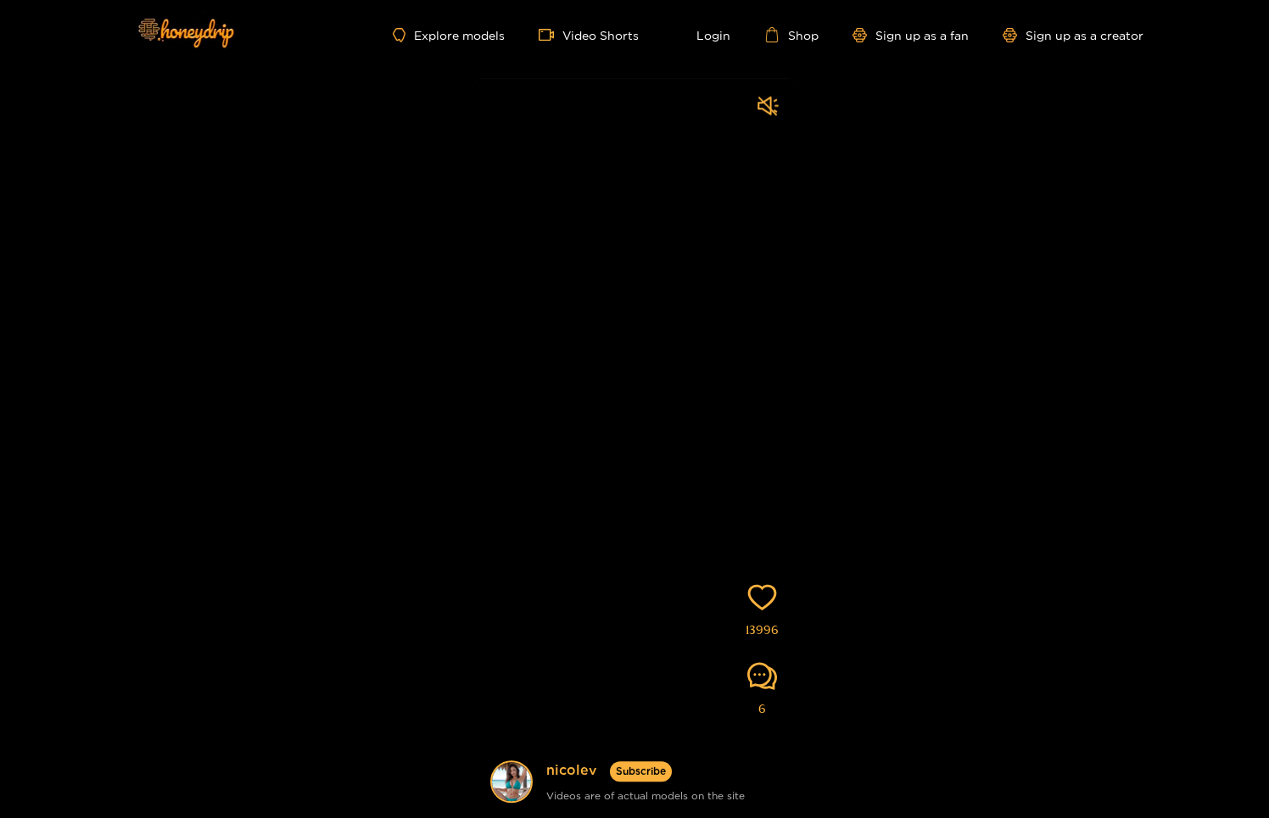
click at [679, 327] on video at bounding box center [634, 478] width 322 height 801
drag, startPoint x: 675, startPoint y: 405, endPoint x: 649, endPoint y: 121, distance: 284.5
click at [672, 272] on video at bounding box center [634, 479] width 322 height 801
click at [634, 418] on video at bounding box center [634, 478] width 322 height 801
drag, startPoint x: 663, startPoint y: 474, endPoint x: 686, endPoint y: 192, distance: 283.4
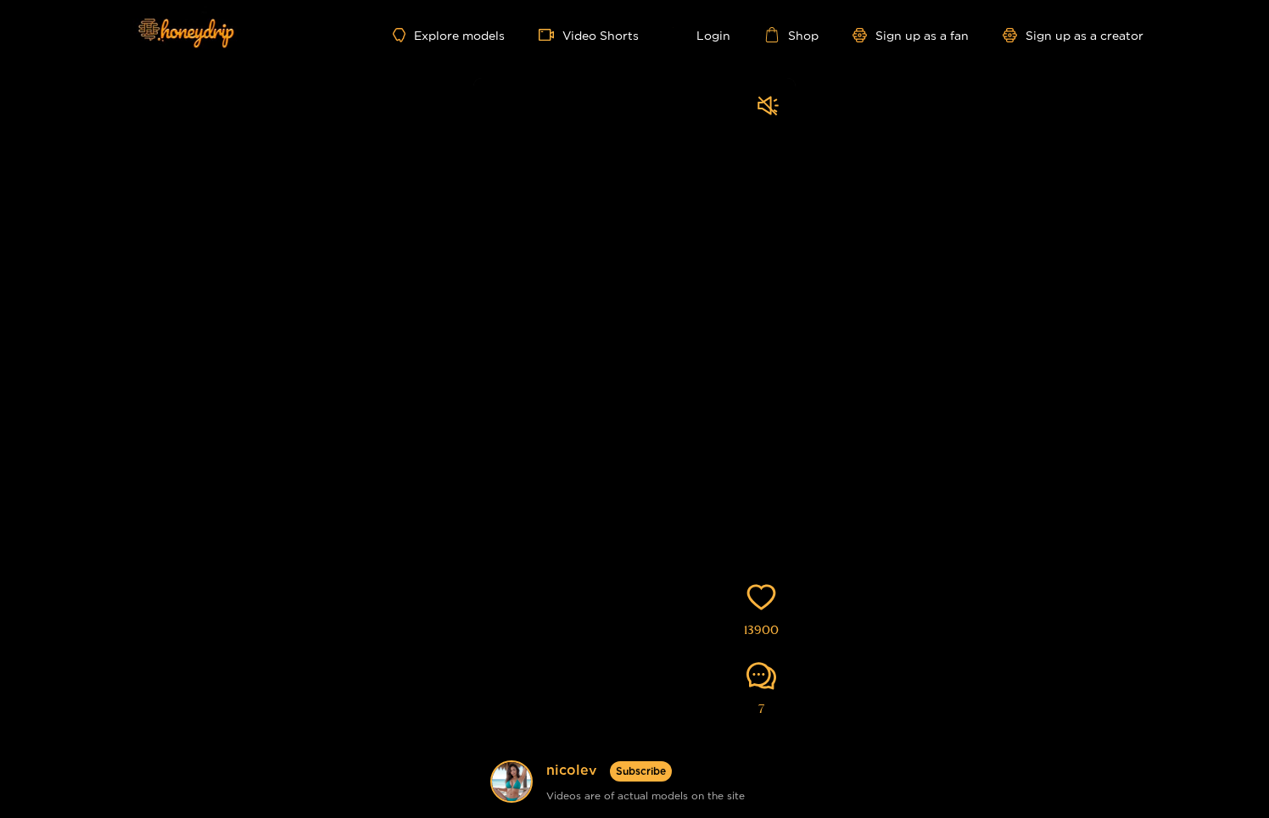
click at [674, 380] on video at bounding box center [634, 478] width 322 height 801
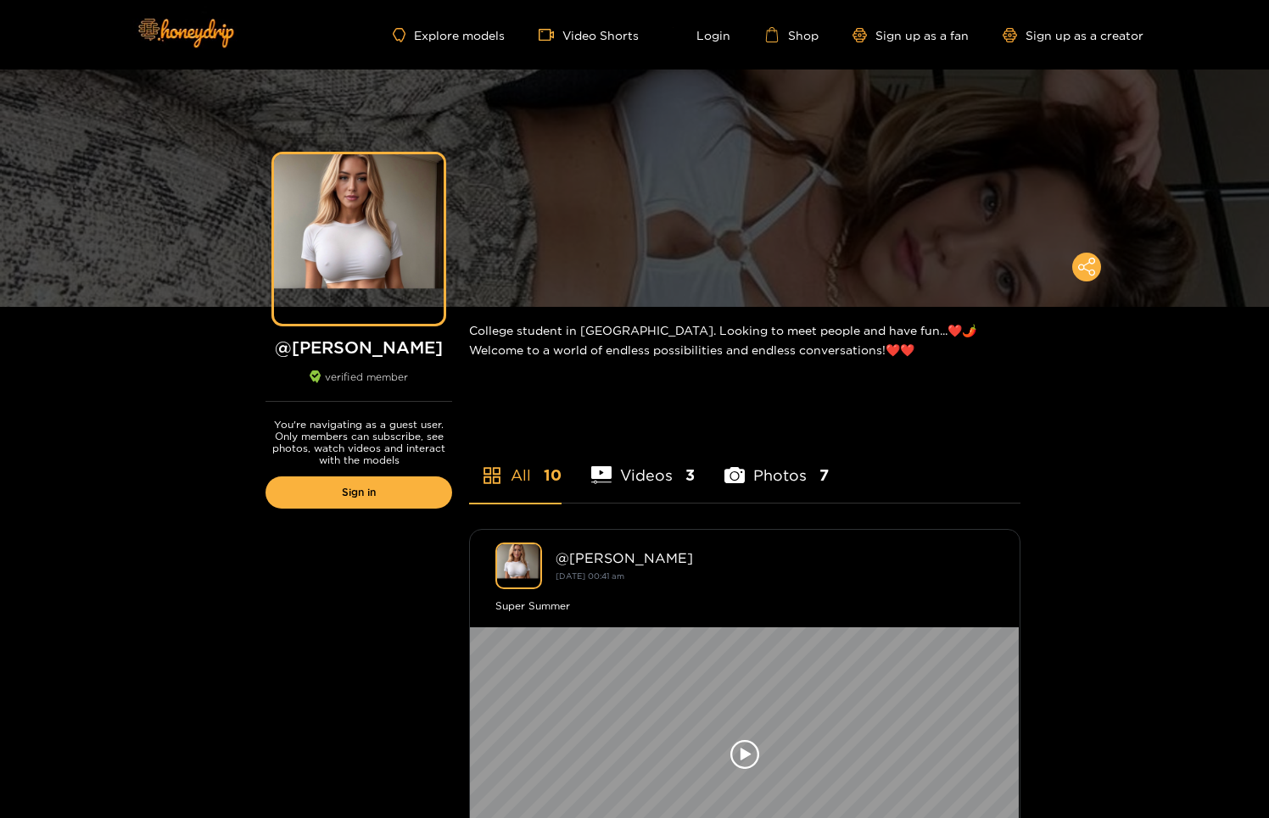
scroll to position [409, 0]
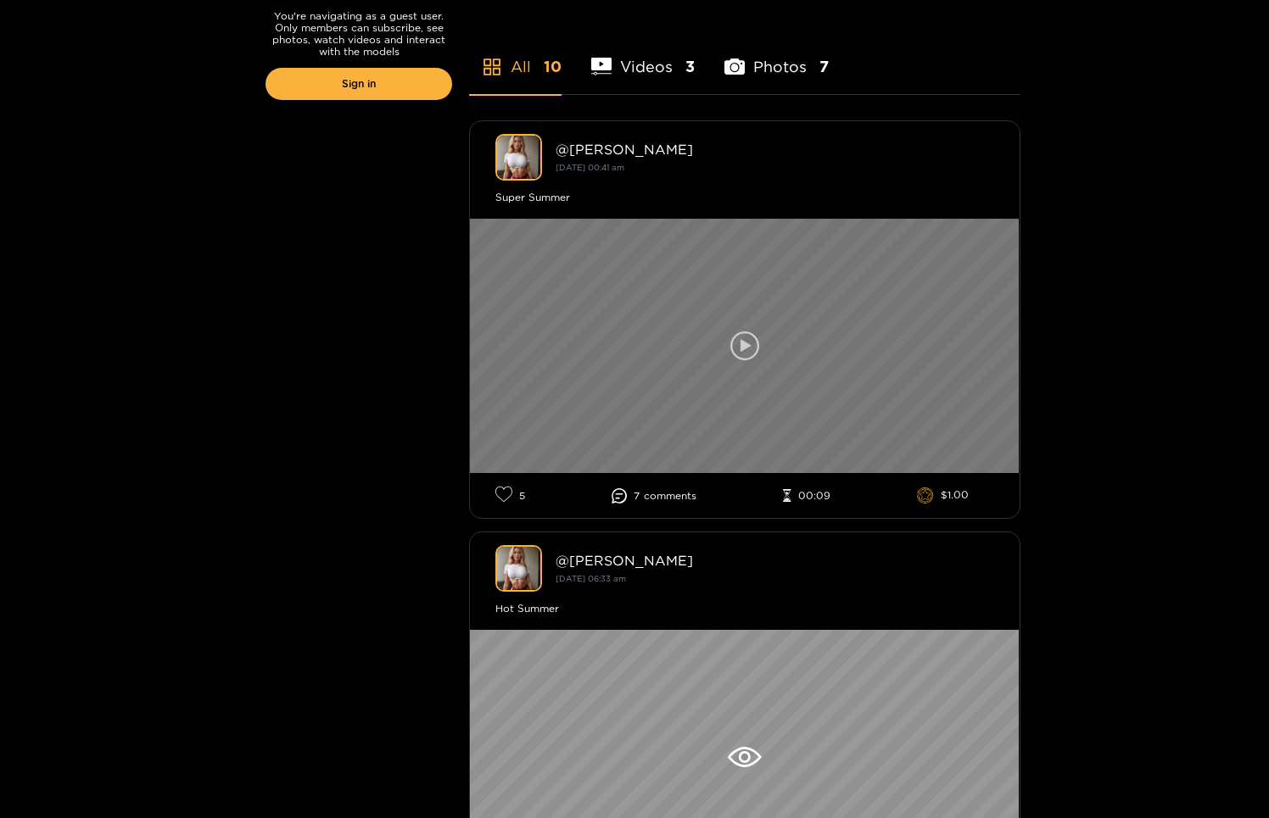
click at [742, 363] on div at bounding box center [745, 346] width 550 height 254
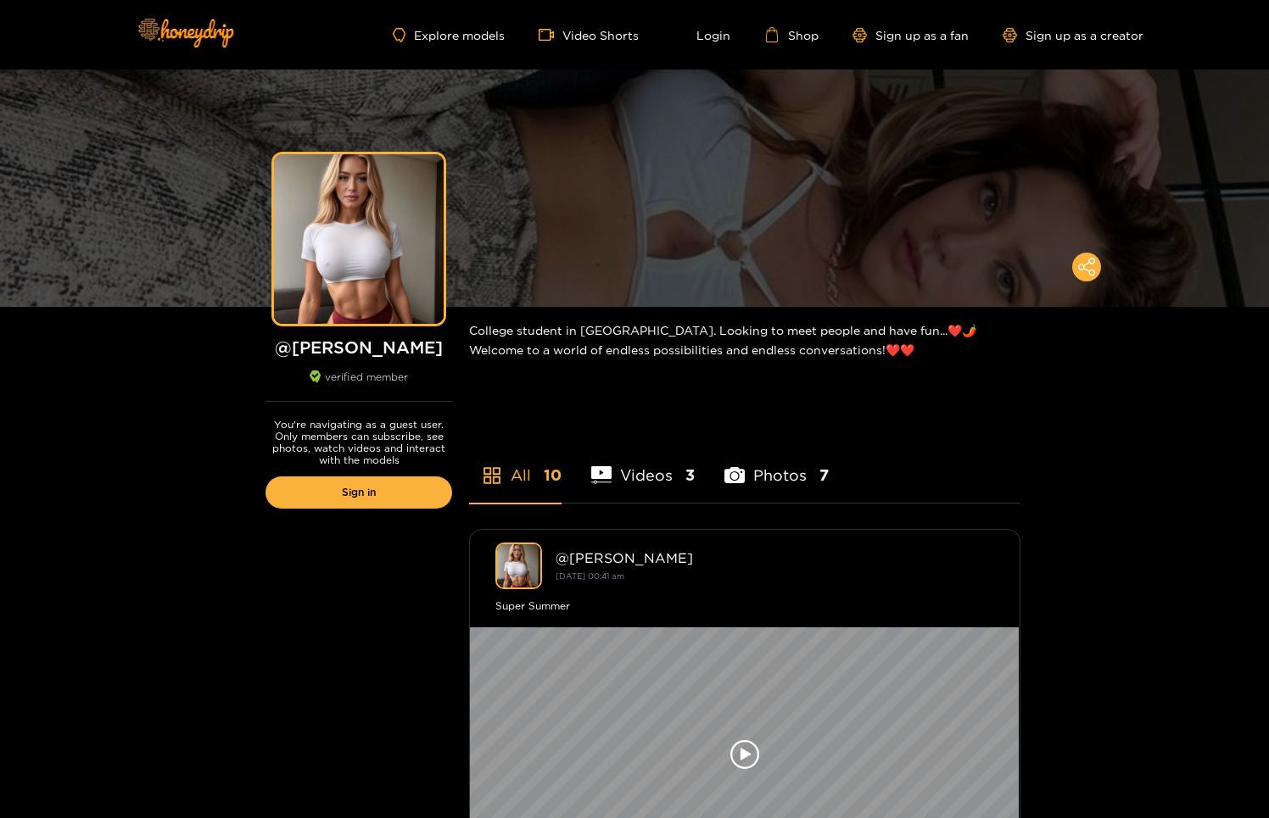
click at [667, 494] on li "Videos 3" at bounding box center [642, 465] width 103 height 76
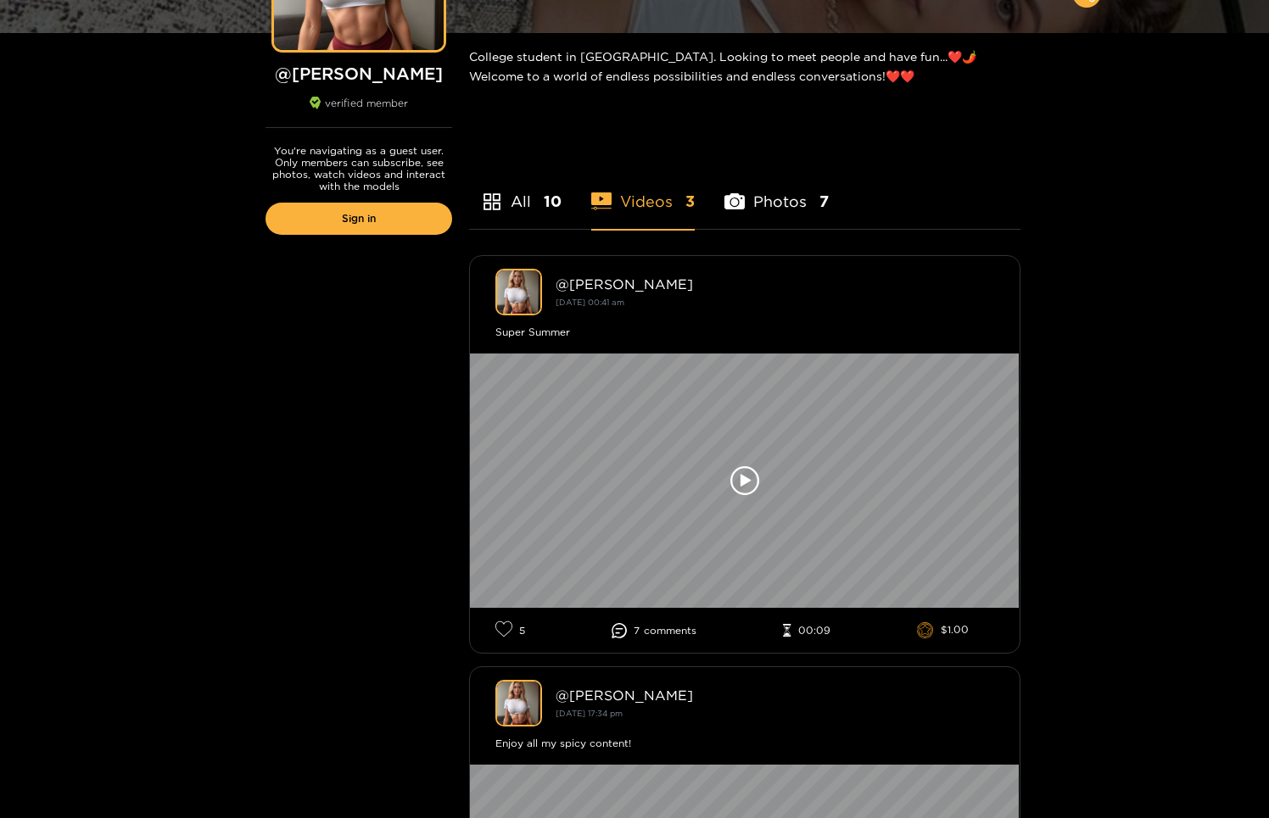
click at [799, 223] on li "Photos 7" at bounding box center [776, 191] width 104 height 76
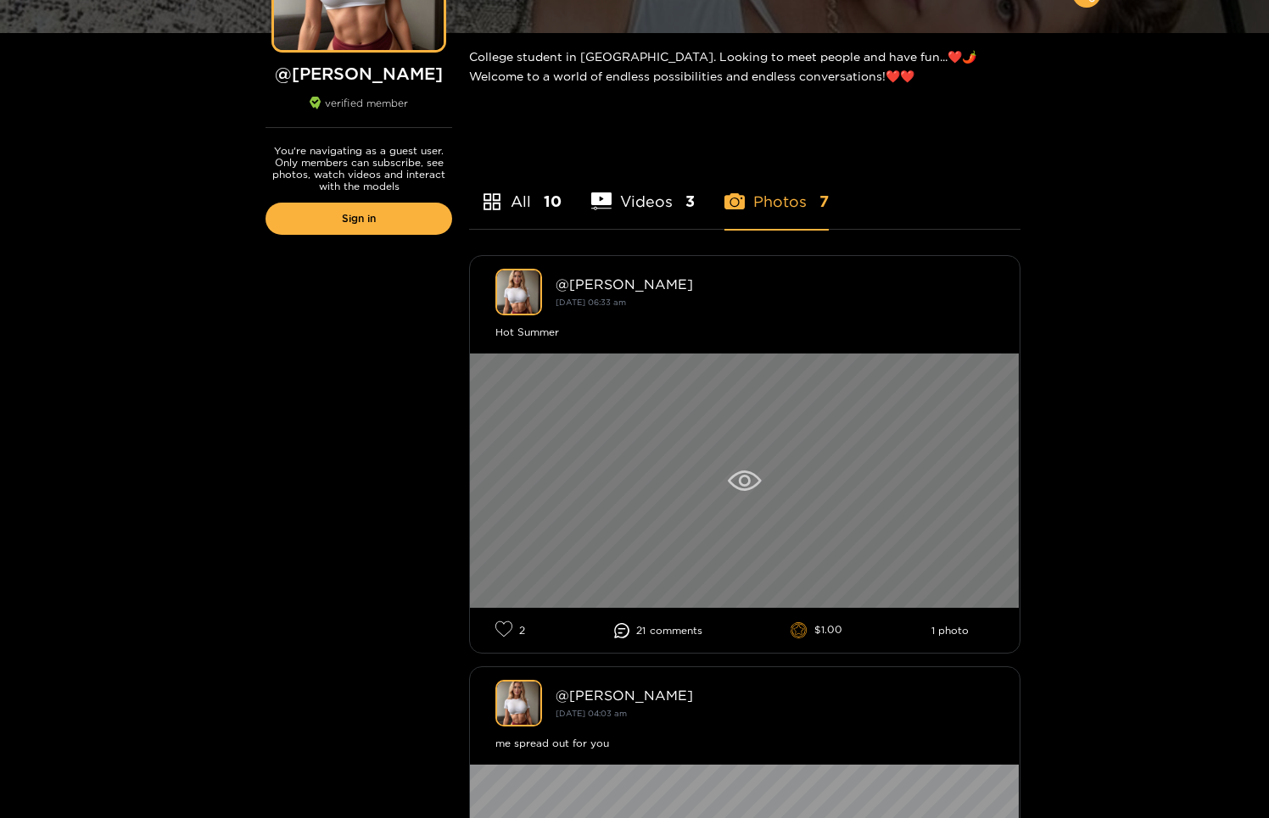
scroll to position [779, 0]
